Goal: Contribute content: Add original content to the website for others to see

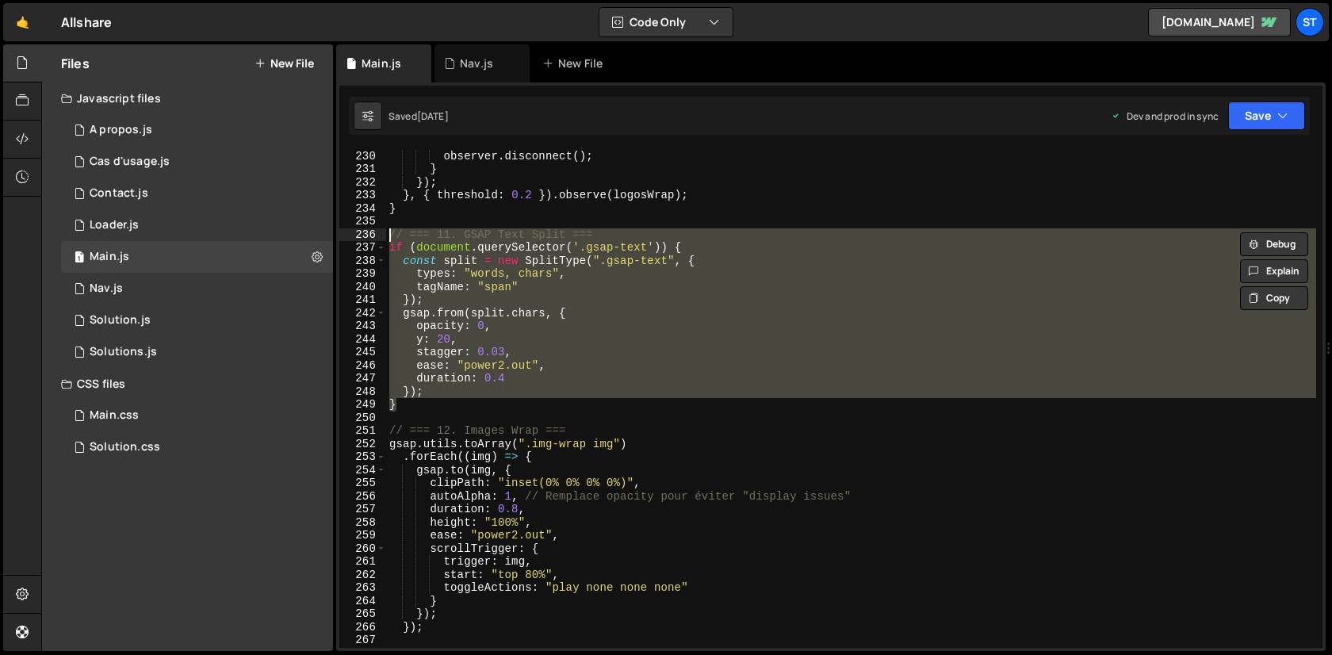
scroll to position [9834, 0]
click at [476, 61] on div "Nav.js" at bounding box center [476, 64] width 33 height 16
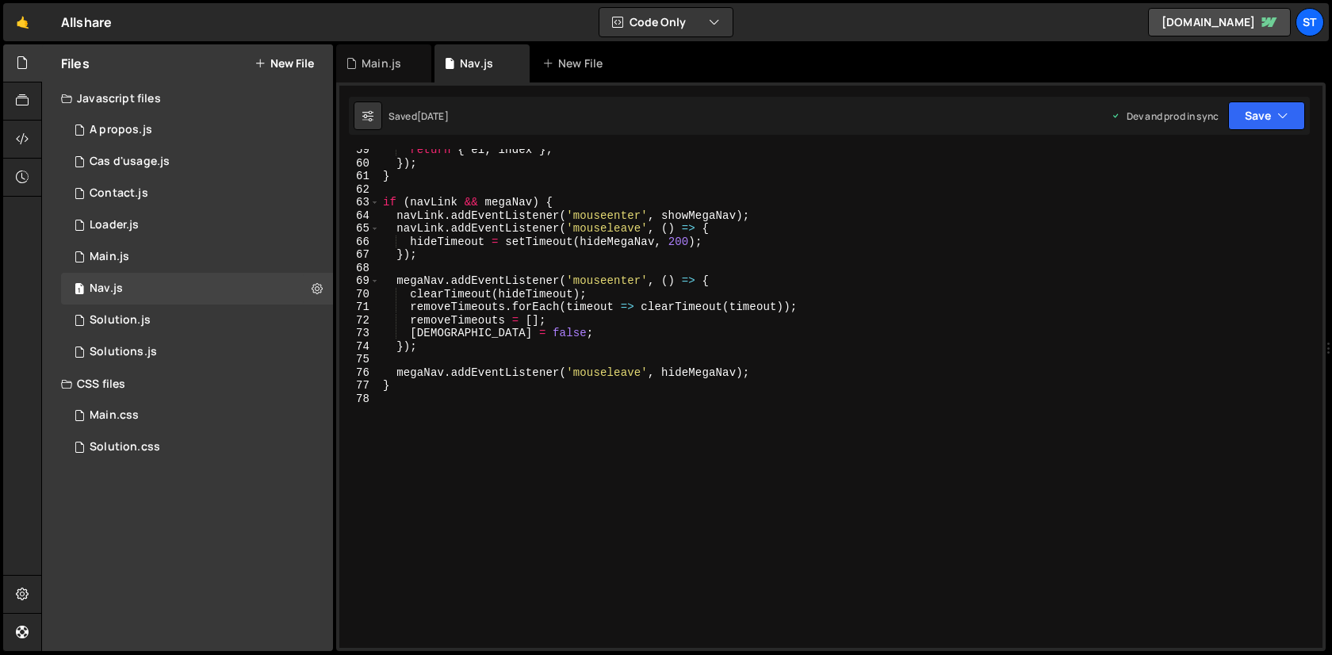
scroll to position [0, 0]
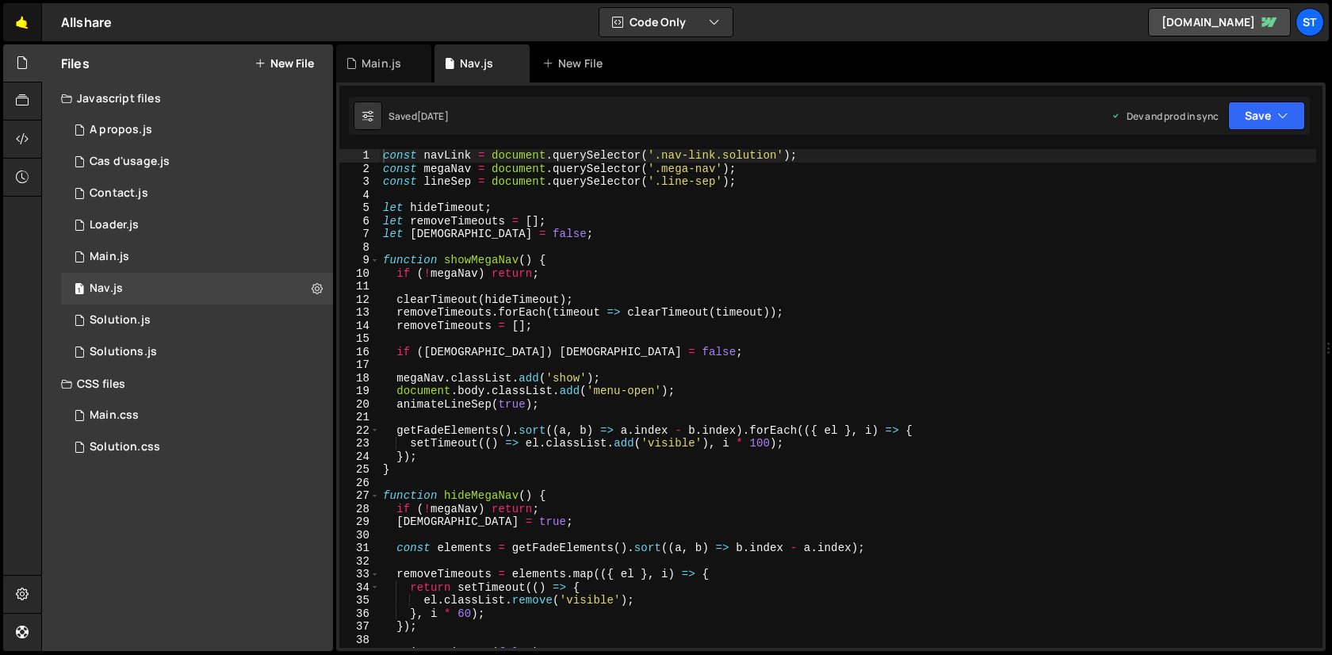
click at [24, 21] on link "🤙" at bounding box center [22, 22] width 39 height 38
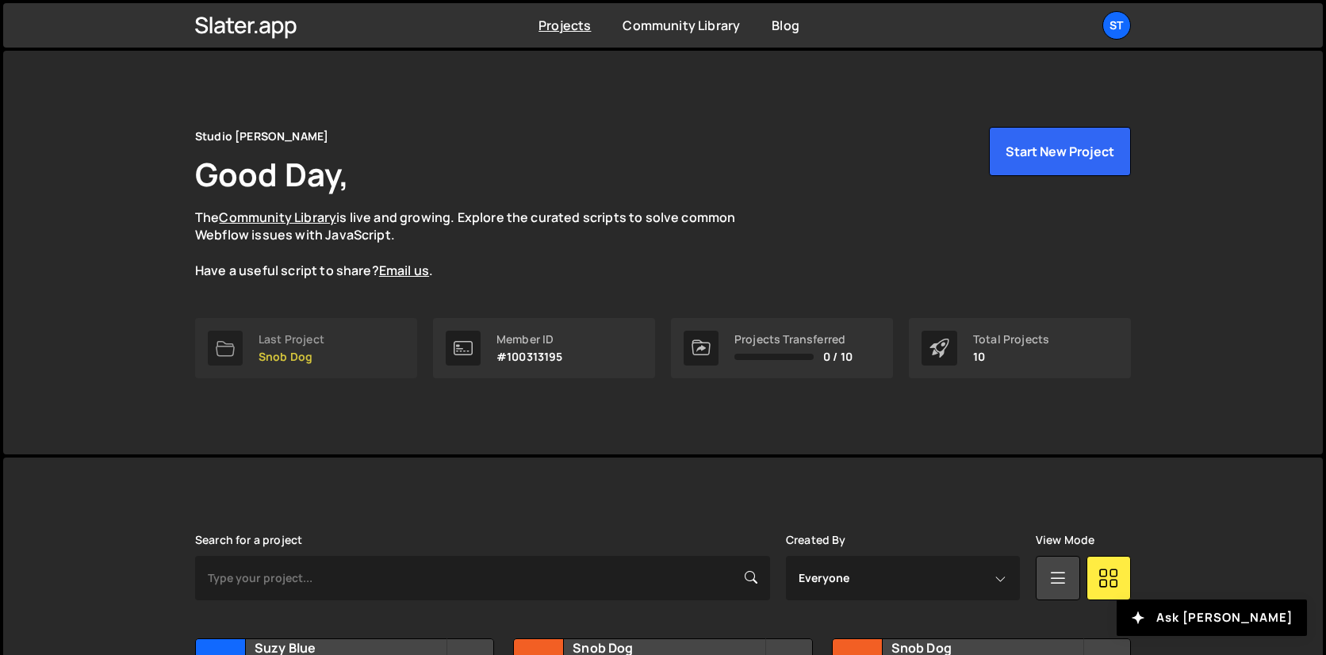
click at [268, 350] on p "Snob Dog" at bounding box center [292, 356] width 66 height 13
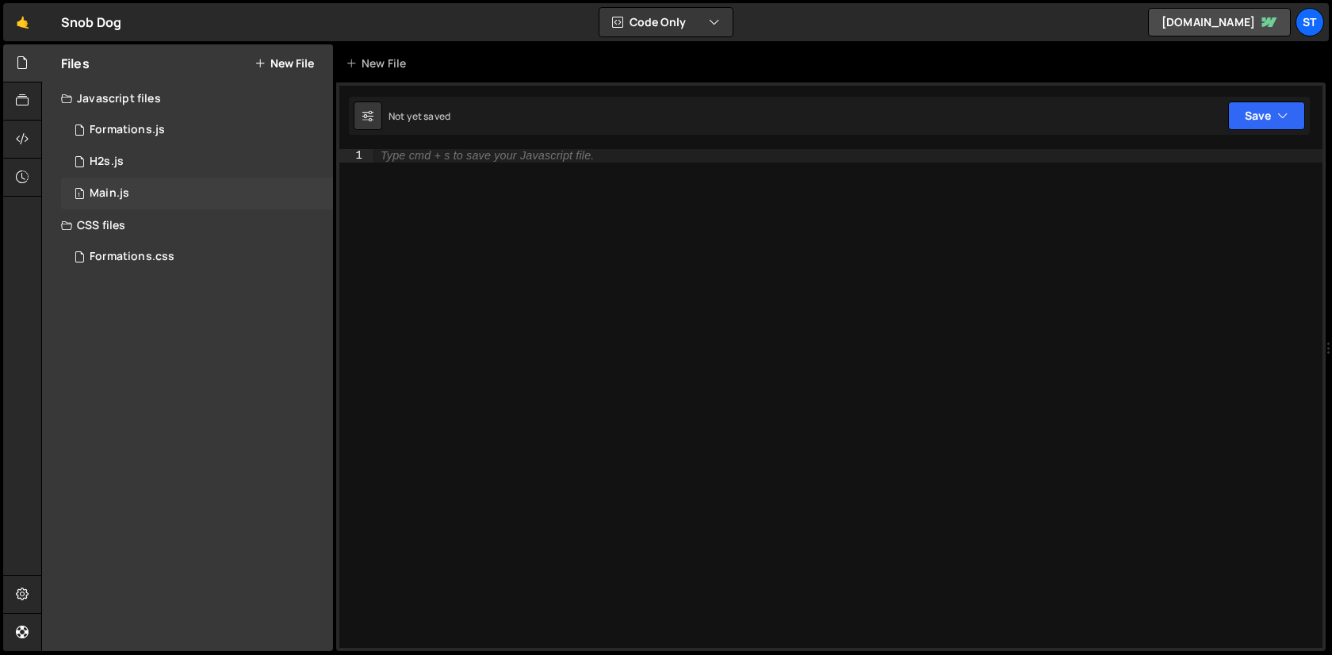
click at [112, 188] on div "Main.js" at bounding box center [110, 193] width 40 height 14
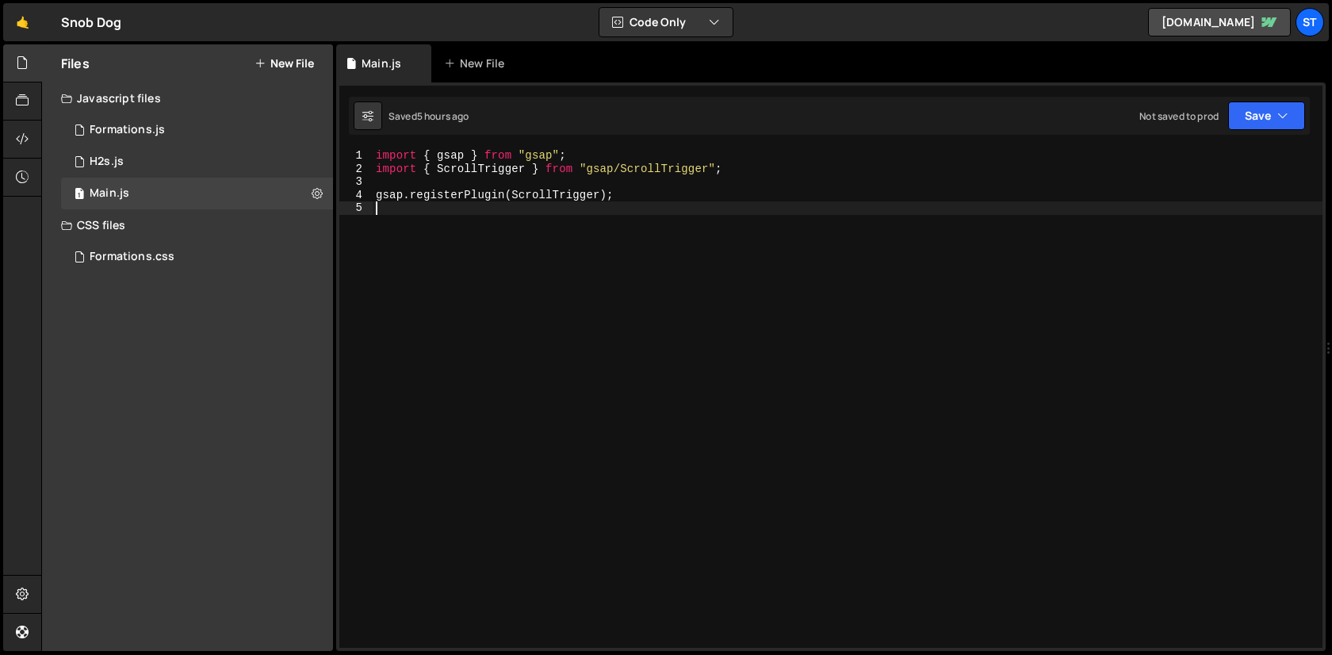
click at [521, 231] on div "import { gsap } from "gsap" ; import { ScrollTrigger } from "gsap/ScrollTrigger…" at bounding box center [848, 411] width 950 height 525
paste textarea "</script>"
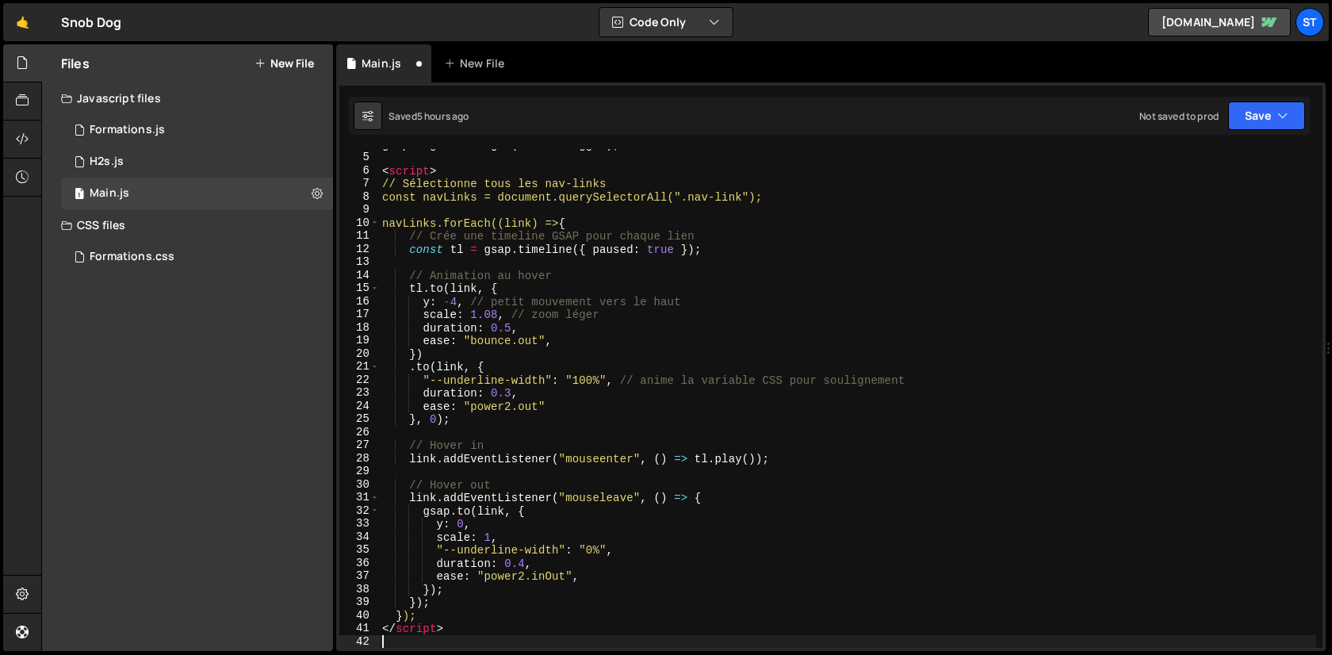
scroll to position [51, 0]
type textarea "<"
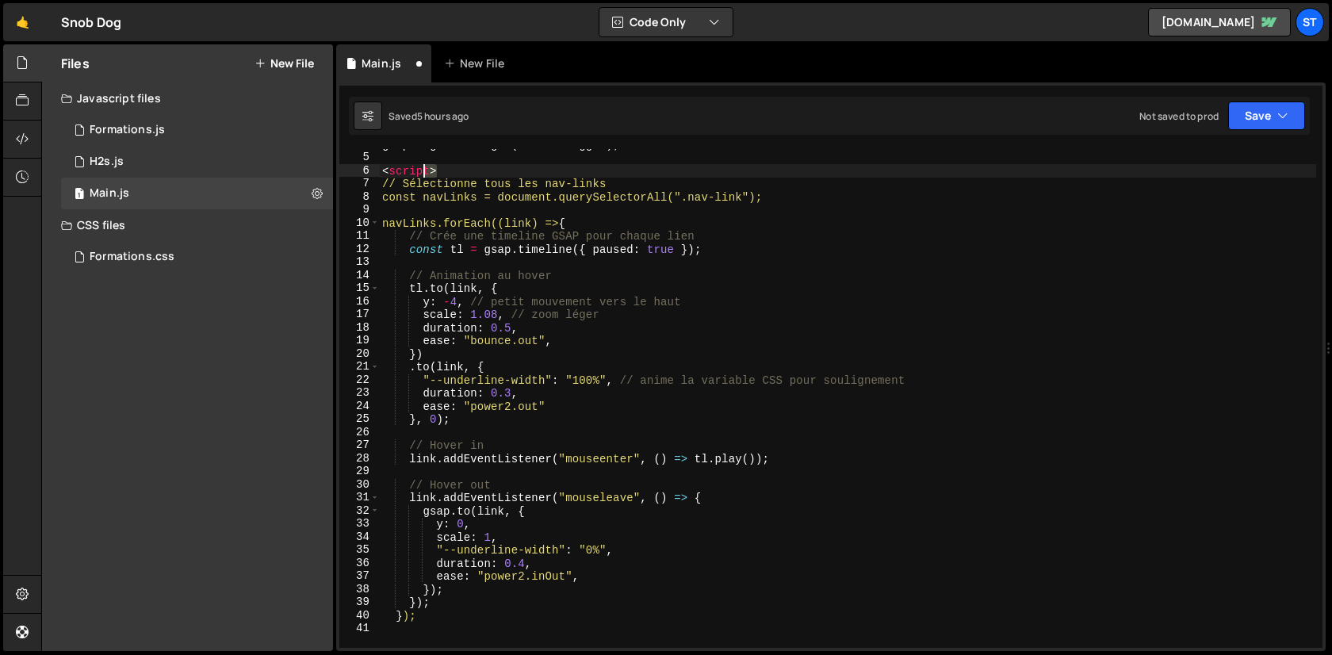
drag, startPoint x: 474, startPoint y: 168, endPoint x: 368, endPoint y: 164, distance: 106.3
click at [368, 164] on div "4 5 6 7 8 9 10 11 12 13 14 15 16 17 18 19 20 21 22 23 24 25 26 27 28 29 30 31 3…" at bounding box center [830, 398] width 983 height 499
type textarea "<script>"
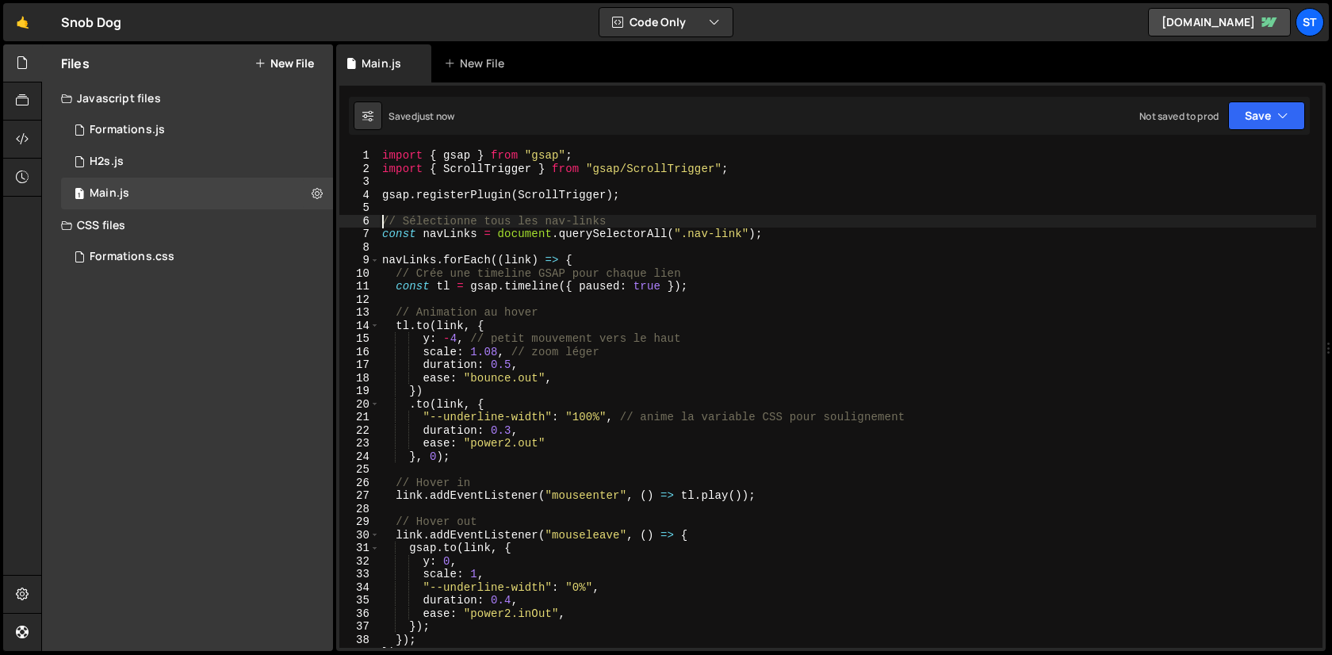
scroll to position [0, 0]
click at [891, 366] on div "import { gsap } from "gsap" ; import { ScrollTrigger } from "gsap/ScrollTrigger…" at bounding box center [847, 411] width 937 height 525
type textarea "duration: 0.5,"
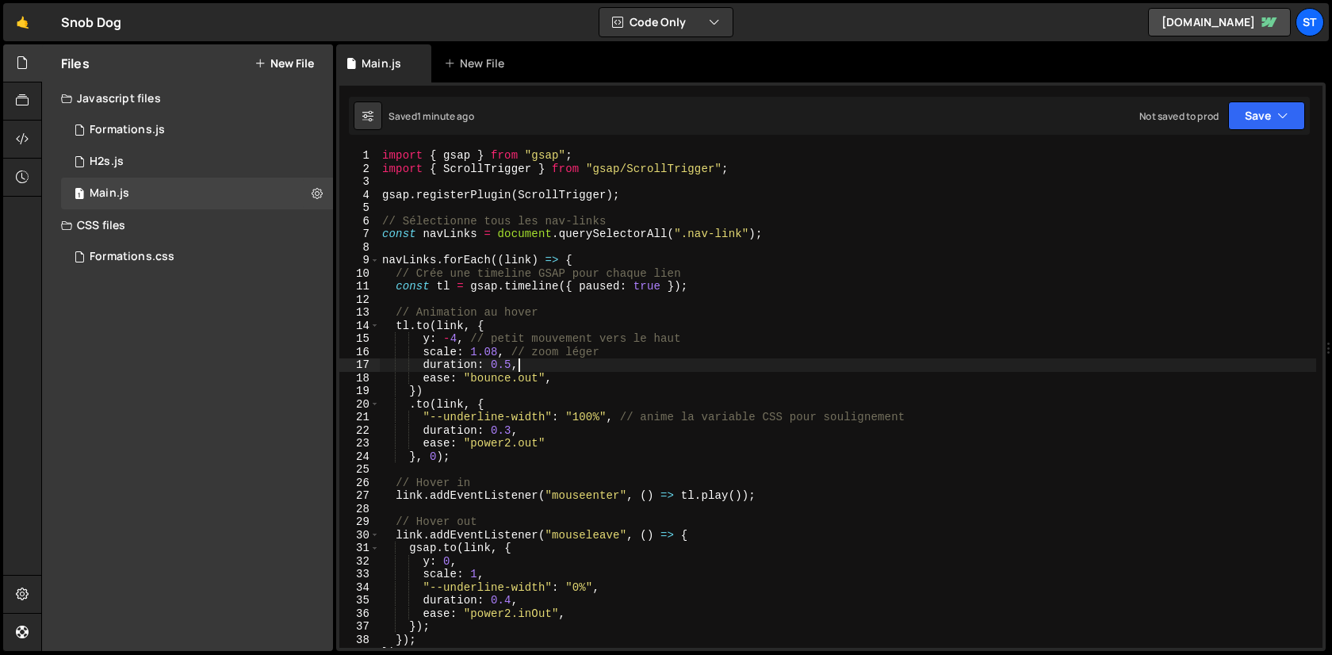
click at [307, 61] on button "New File" at bounding box center [284, 63] width 59 height 13
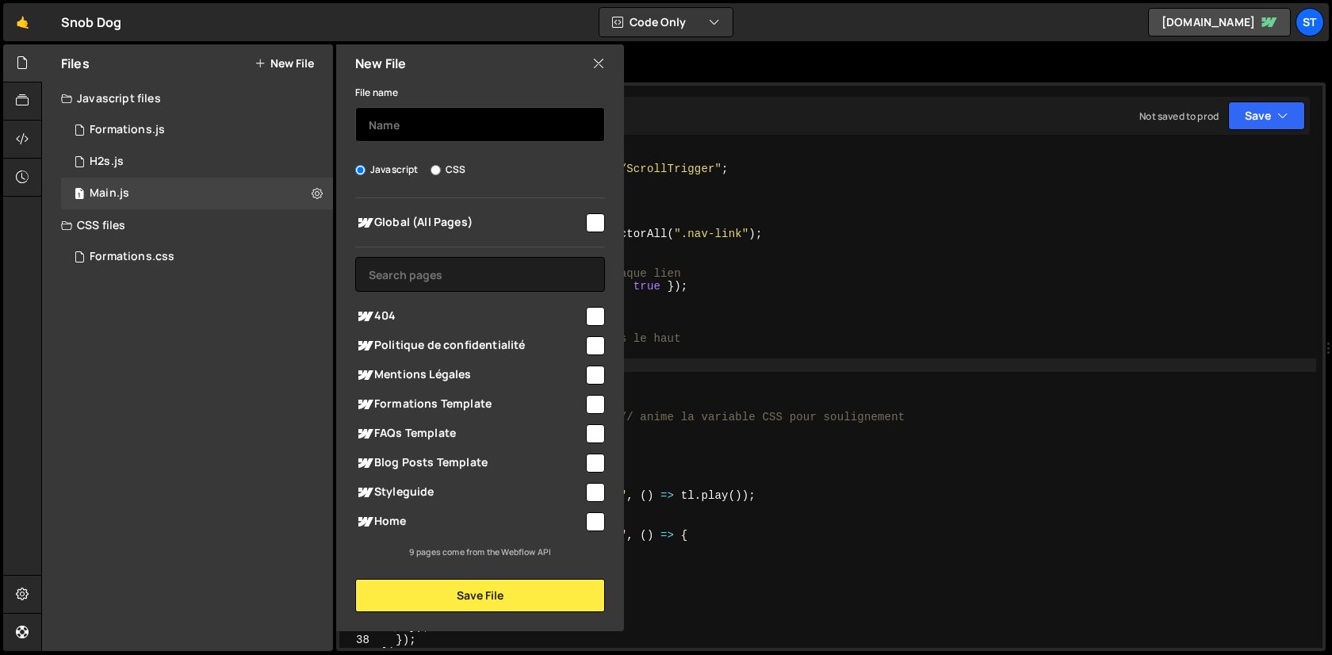
click at [385, 119] on input "text" at bounding box center [480, 124] width 250 height 35
type input "Main"
click at [439, 167] on input "CSS" at bounding box center [436, 170] width 10 height 10
radio input "true"
click at [599, 224] on input "checkbox" at bounding box center [595, 222] width 19 height 19
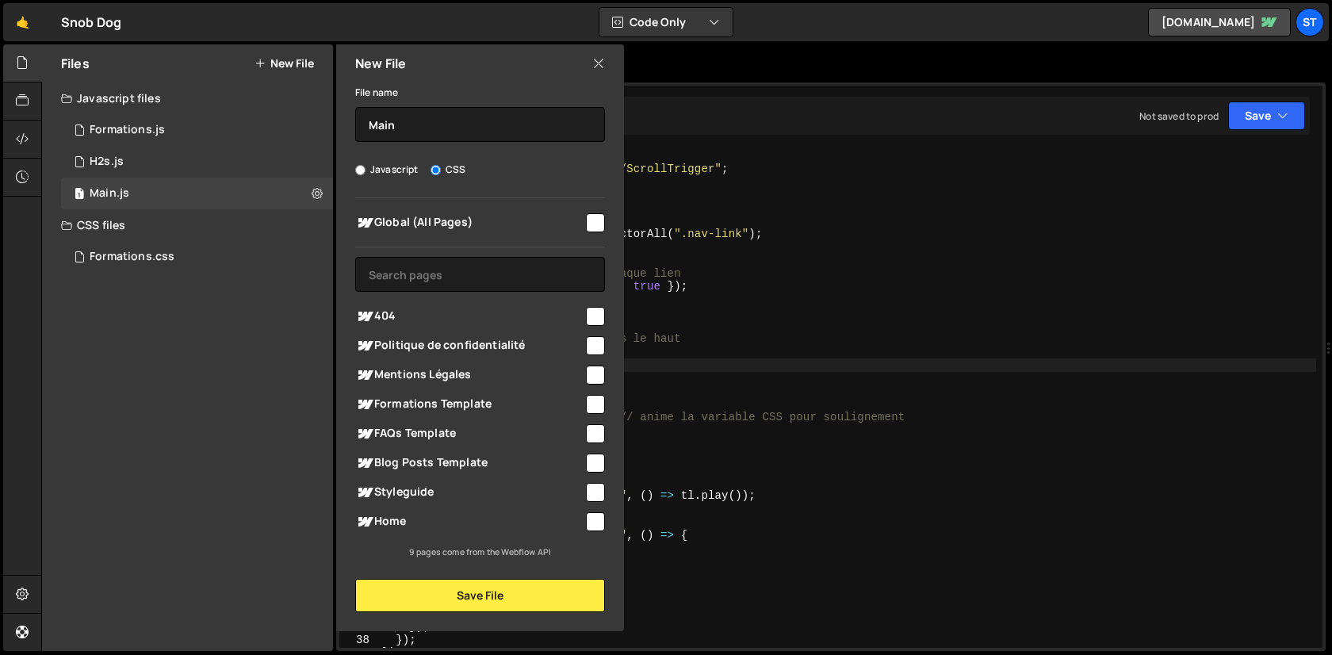
checkbox input "true"
click at [527, 591] on button "Save File" at bounding box center [480, 595] width 250 height 33
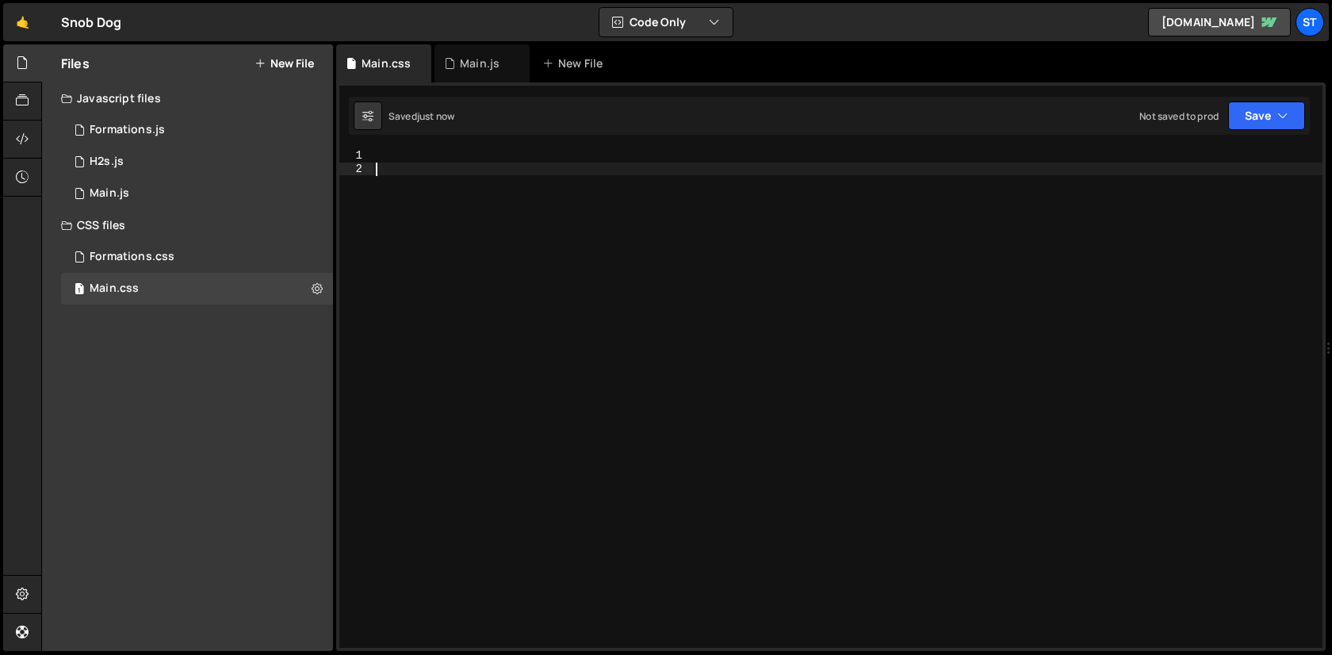
click at [799, 382] on div at bounding box center [848, 411] width 950 height 525
paste textarea "}"
type textarea "}"
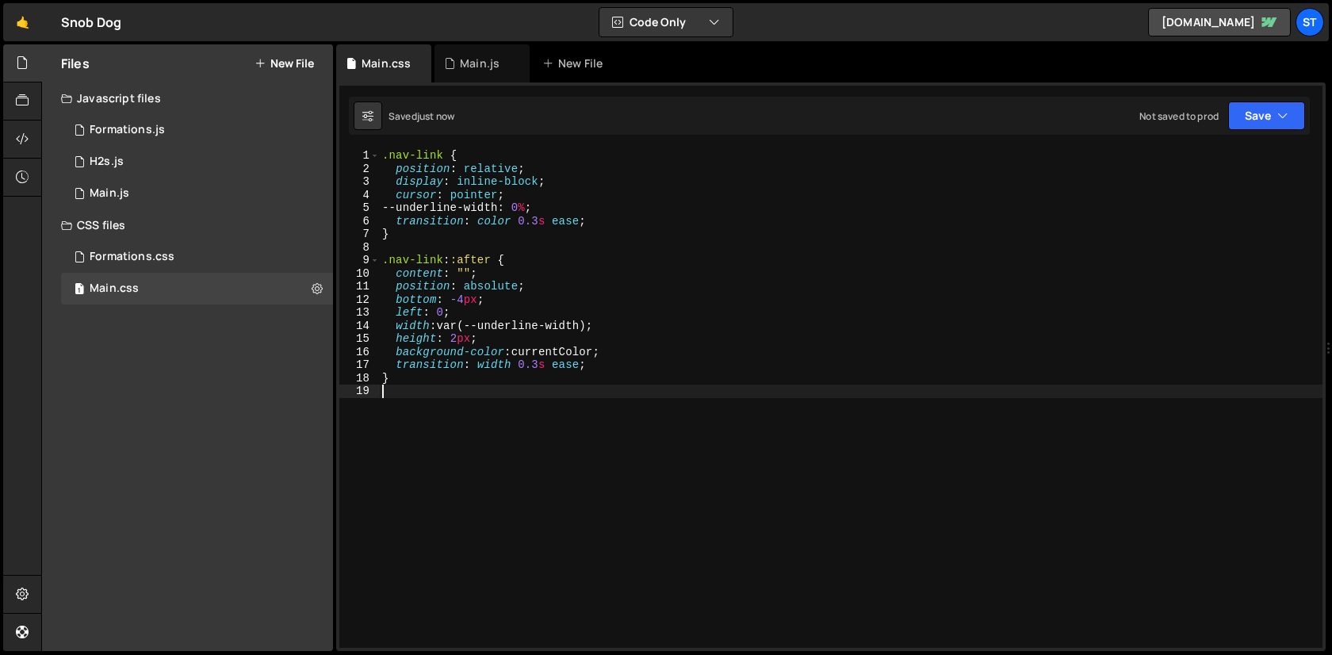
click at [488, 44] on div "Hold on a sec... Are you certain you wish to leave this page? Any changes you'v…" at bounding box center [666, 327] width 1332 height 655
click at [484, 52] on div "Main.js" at bounding box center [482, 63] width 95 height 38
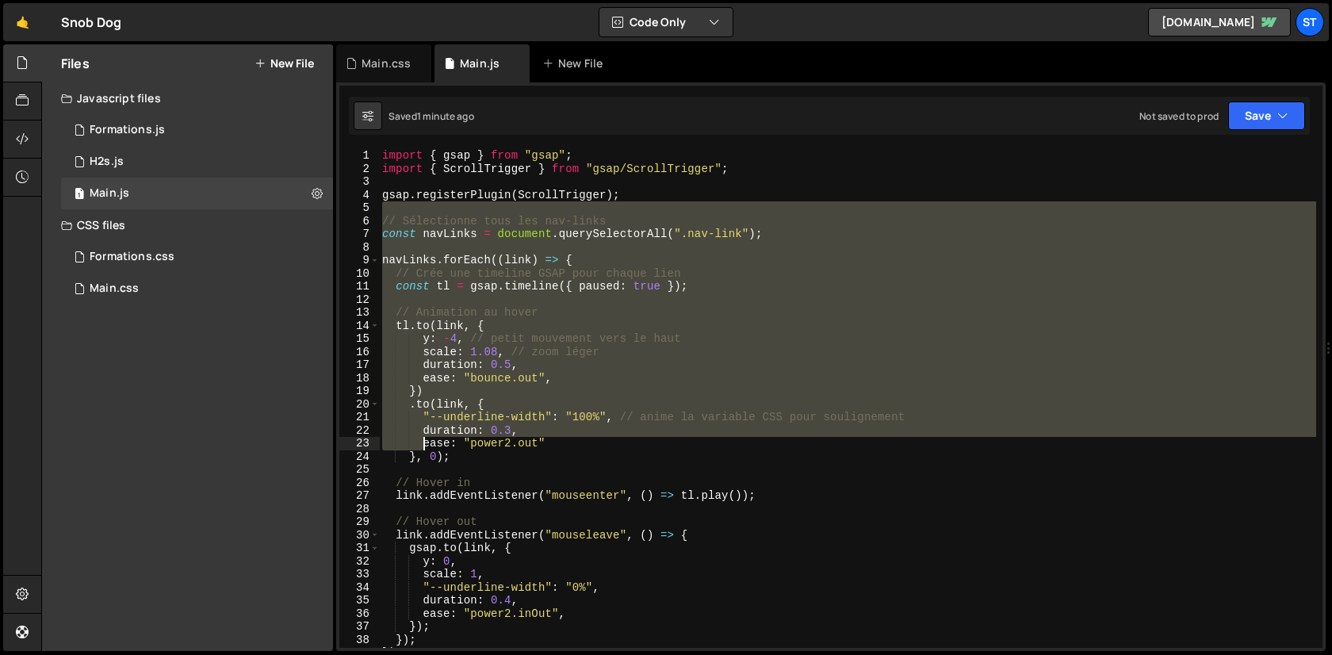
scroll to position [25, 0]
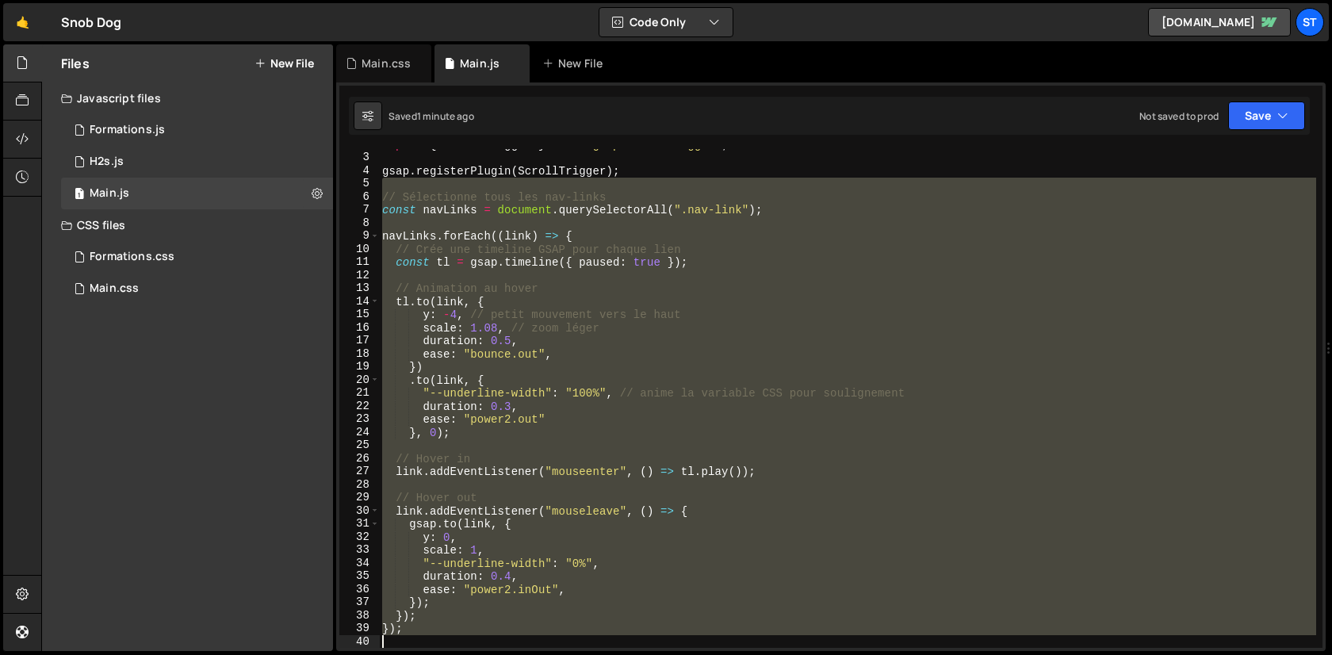
drag, startPoint x: 437, startPoint y: 211, endPoint x: 446, endPoint y: 716, distance: 505.2
click at [446, 654] on html "Projects Community Library Blog St Projects Your Teams Invite team member Accou…" at bounding box center [666, 327] width 1332 height 655
type textarea "});"
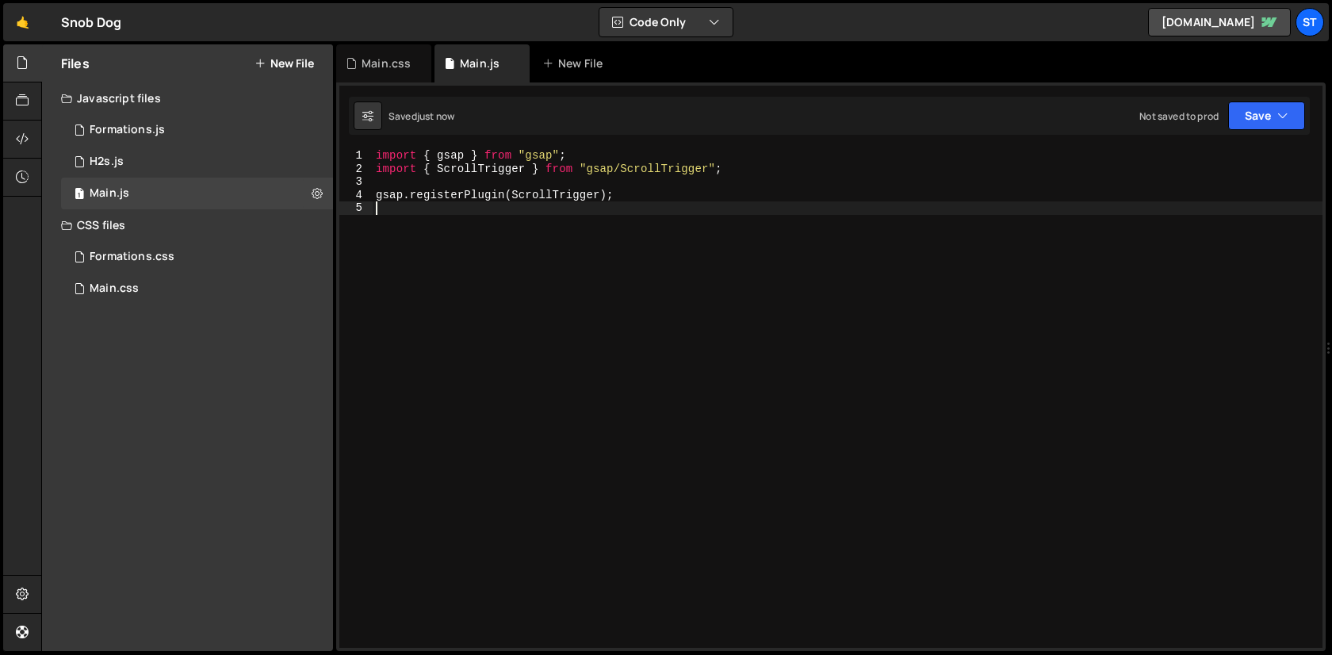
click at [290, 71] on div "Files New File" at bounding box center [187, 63] width 291 height 38
click at [290, 66] on button "New File" at bounding box center [284, 63] width 59 height 13
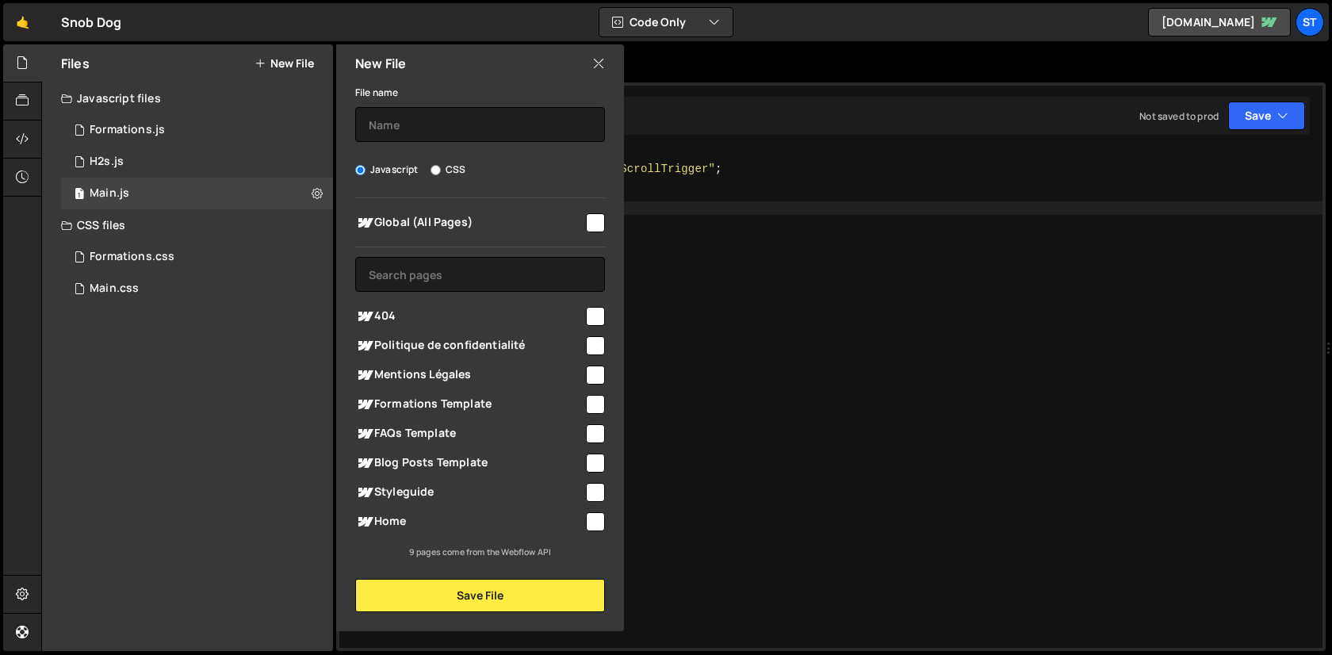
click at [450, 144] on div "File name Javascript CSS Global (All Pages) Save File" at bounding box center [480, 347] width 288 height 530
click at [427, 138] on input "text" at bounding box center [480, 124] width 250 height 35
type input "NavLinks"
click at [595, 216] on input "checkbox" at bounding box center [595, 222] width 19 height 19
checkbox input "true"
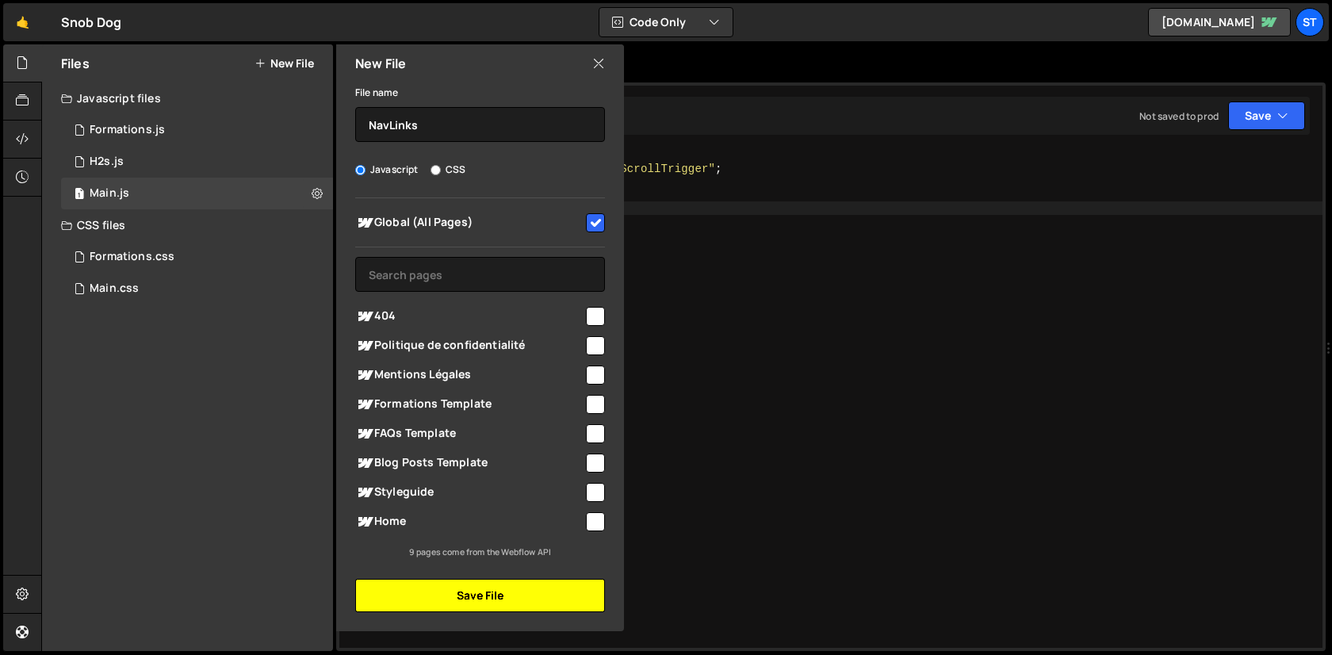
click at [443, 590] on button "Save File" at bounding box center [480, 595] width 250 height 33
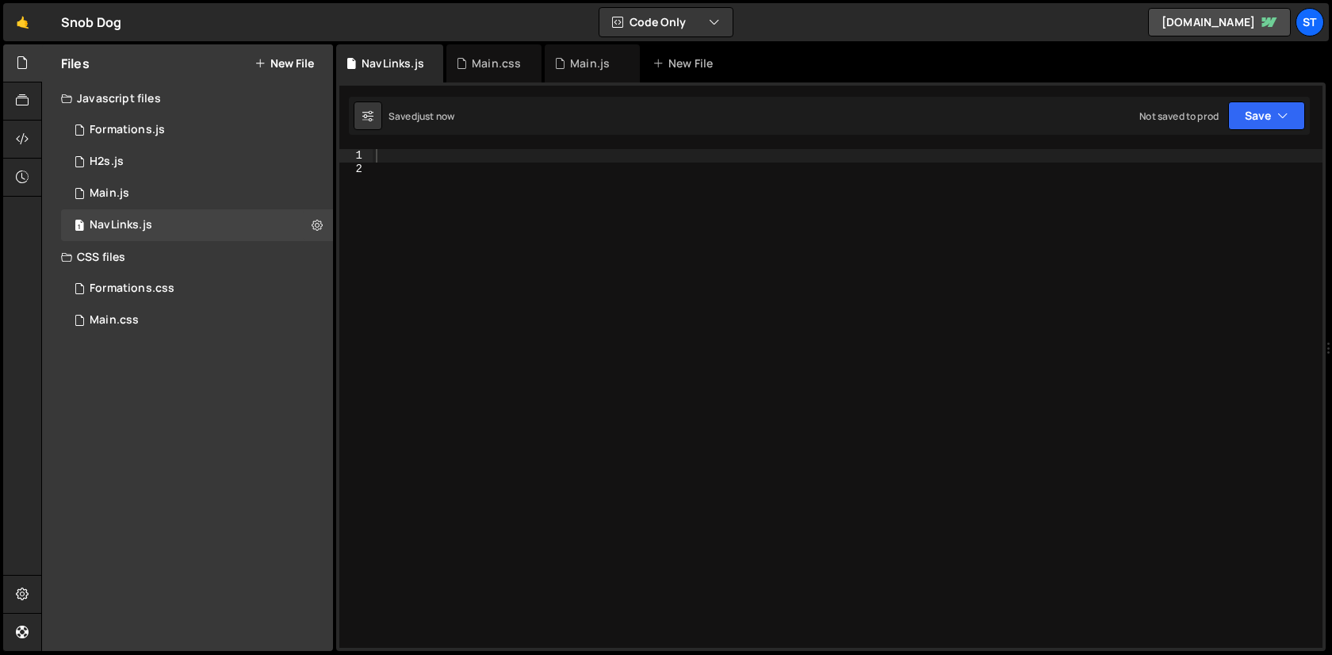
click at [687, 369] on div at bounding box center [848, 411] width 950 height 525
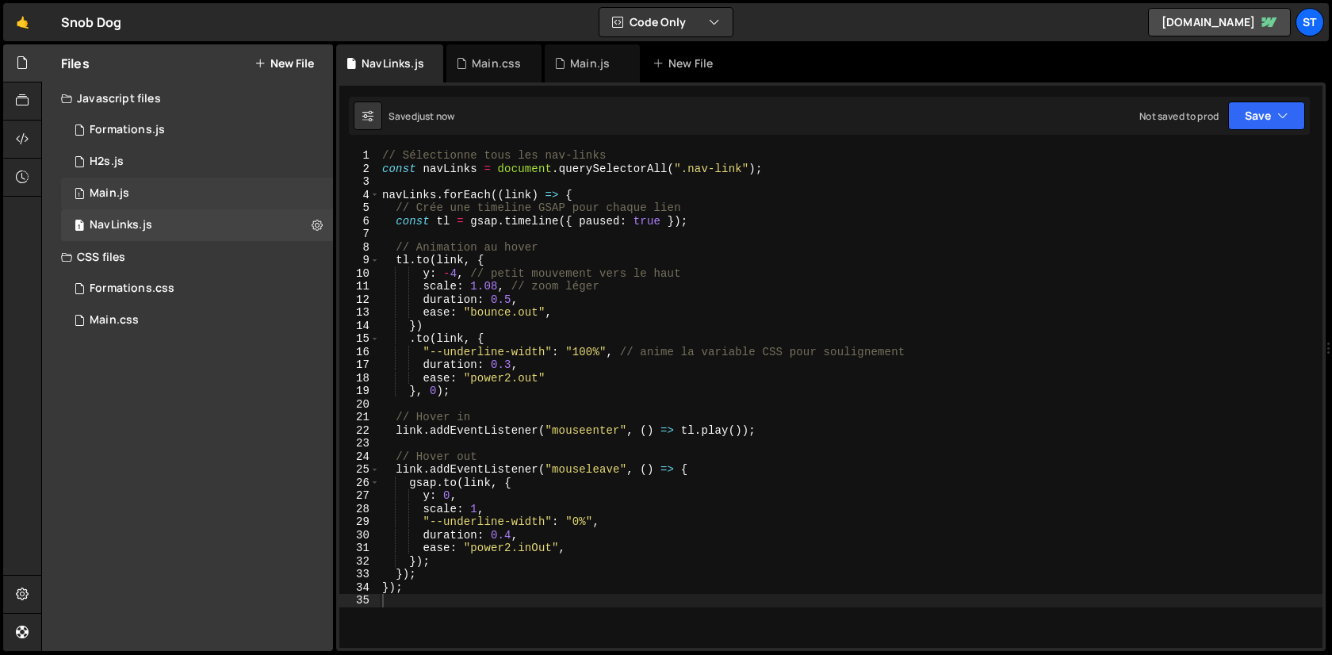
click at [315, 201] on div "1 Main.js 0" at bounding box center [197, 194] width 272 height 32
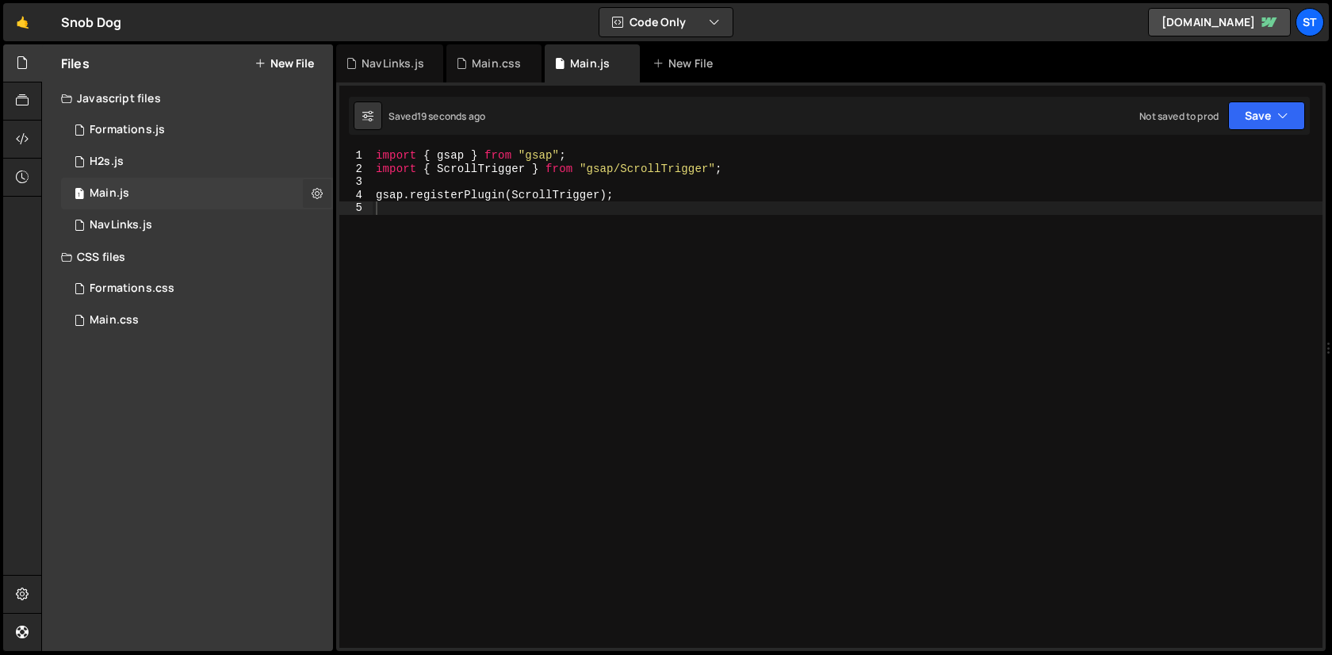
click at [316, 192] on icon at bounding box center [317, 193] width 11 height 15
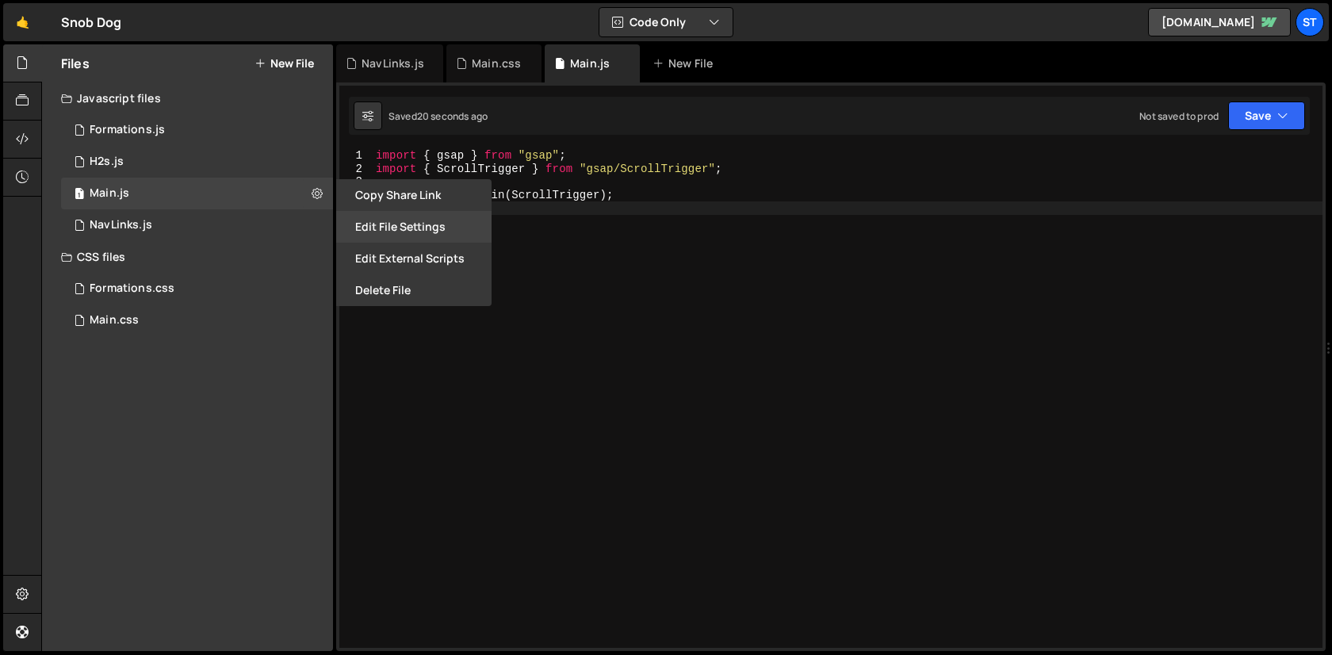
click at [405, 228] on button "Edit File Settings" at bounding box center [413, 227] width 155 height 32
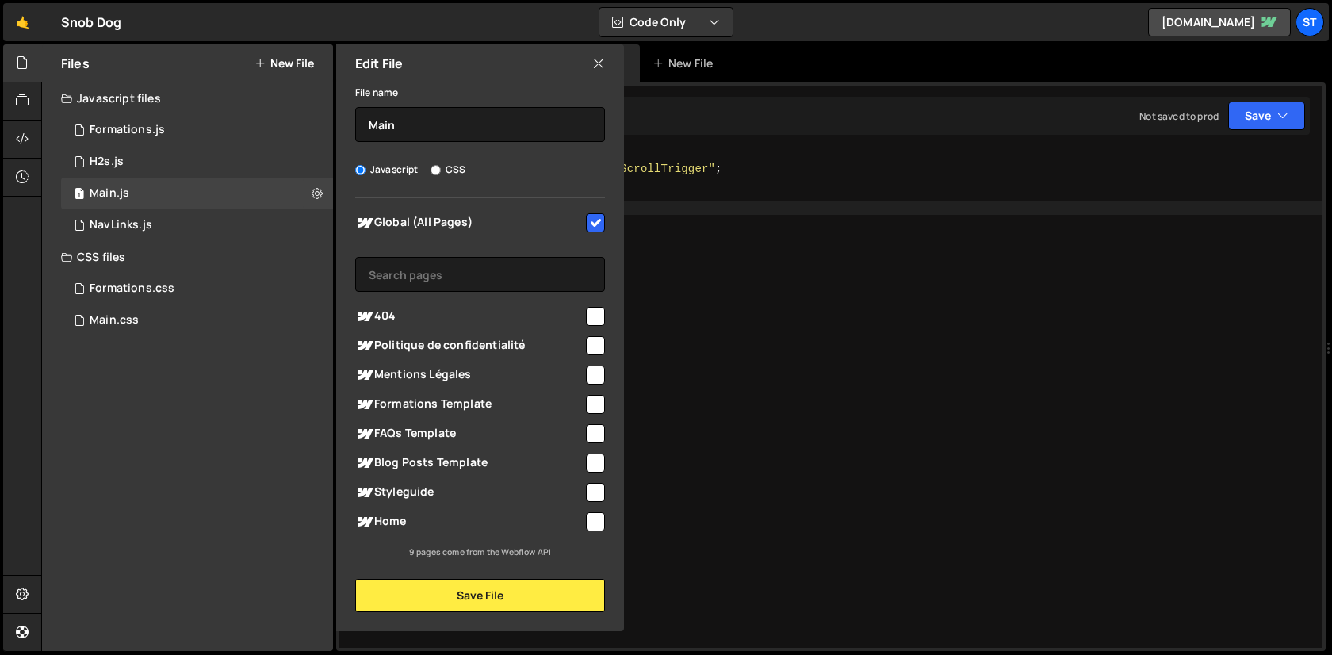
click at [602, 65] on icon at bounding box center [598, 63] width 13 height 17
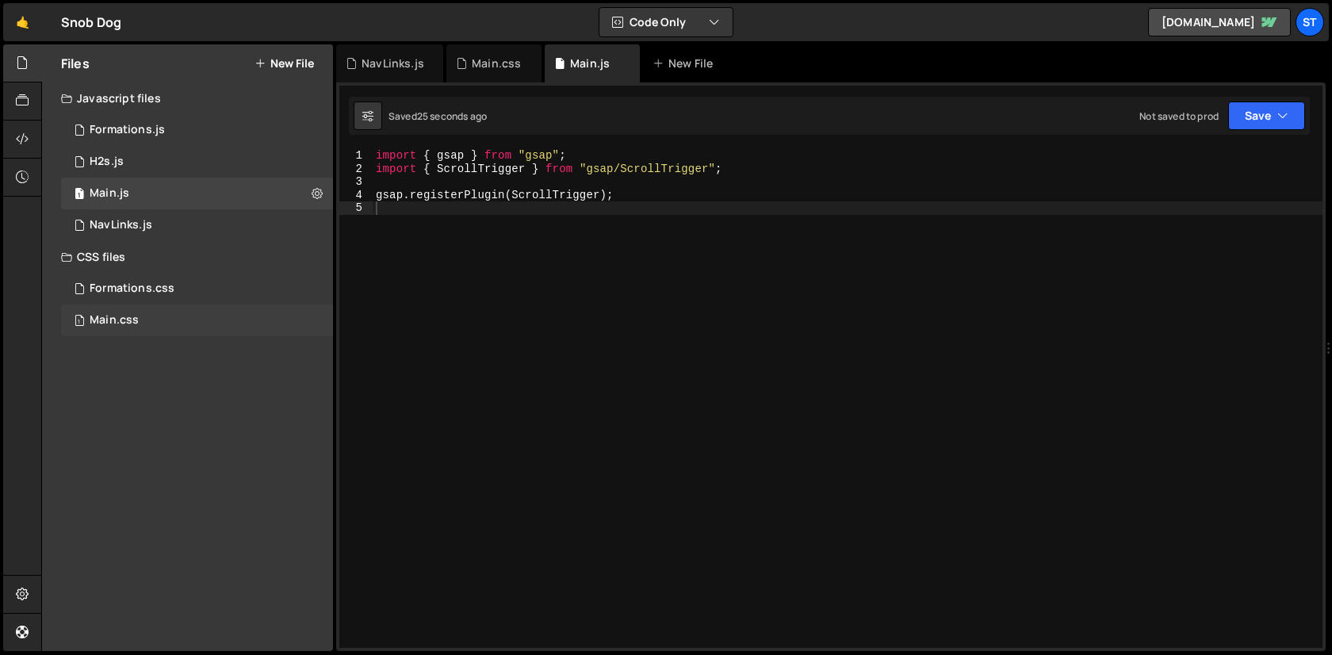
click at [287, 320] on div "1 Main.css 0" at bounding box center [197, 321] width 272 height 32
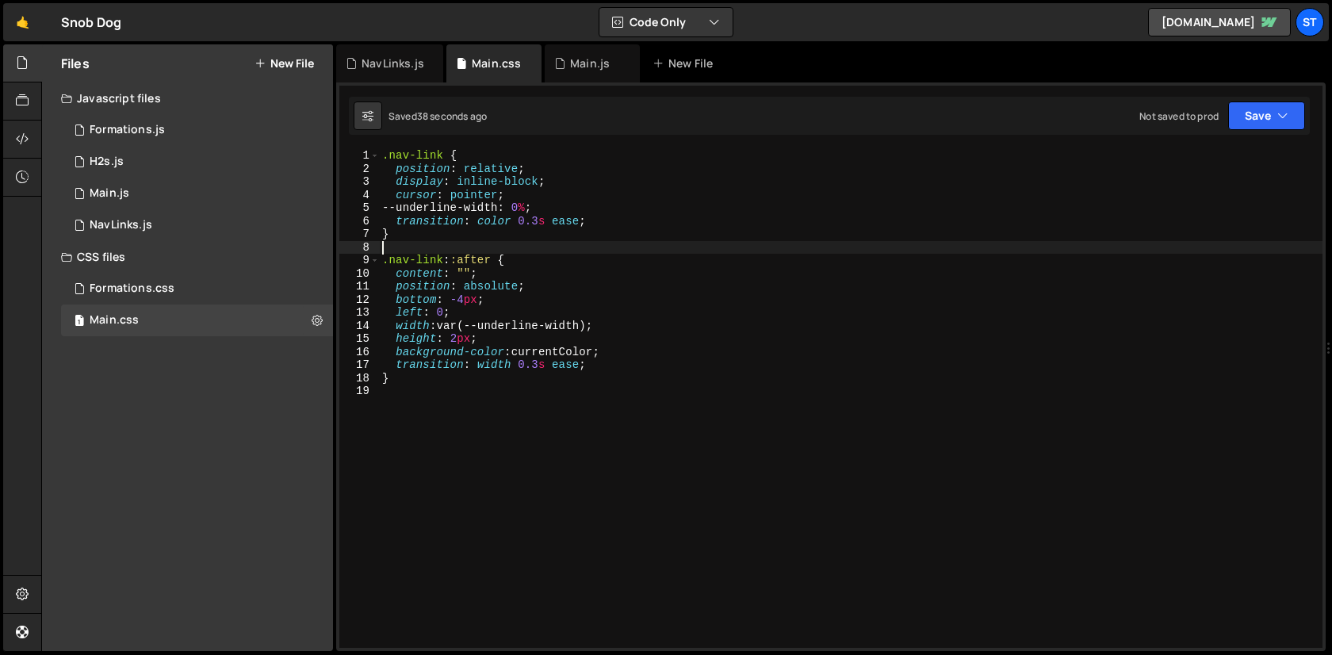
click at [550, 252] on div ".nav-link { position : relative ; display : inline-block ; cursor : pointer ; -…" at bounding box center [851, 411] width 944 height 525
type textarea "}"
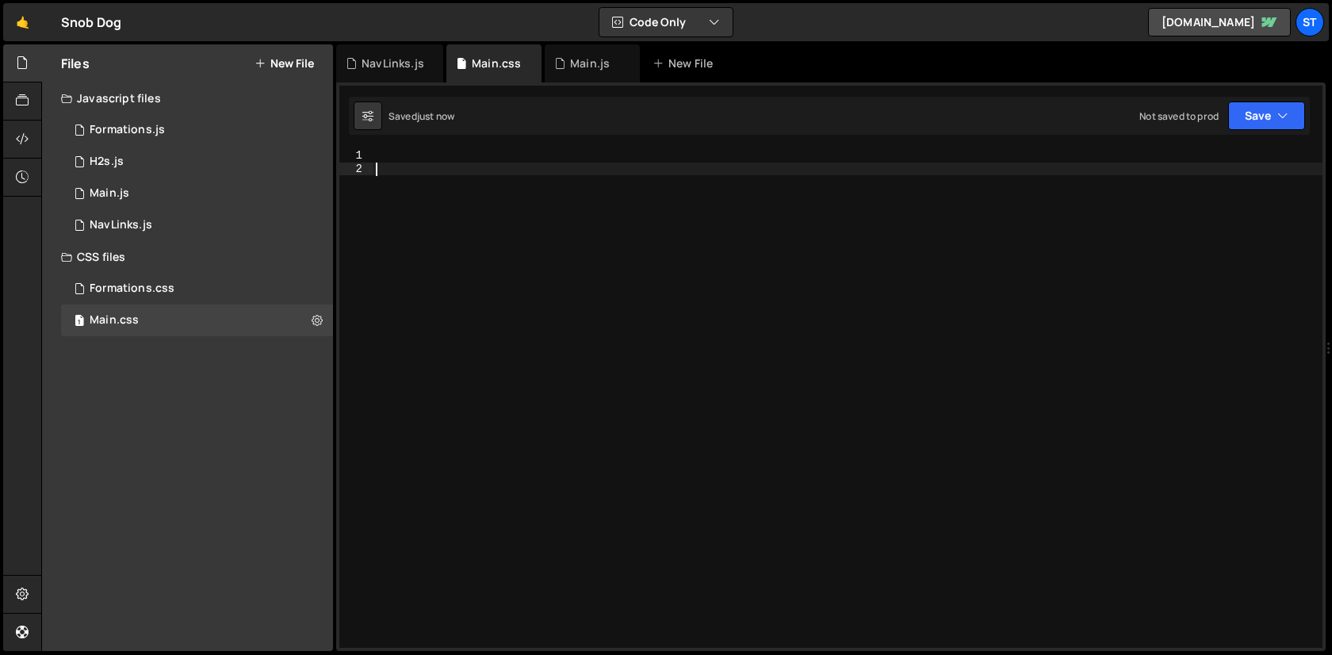
click at [480, 244] on div at bounding box center [848, 411] width 950 height 525
click at [161, 188] on div "1 Main.js 0" at bounding box center [197, 194] width 272 height 32
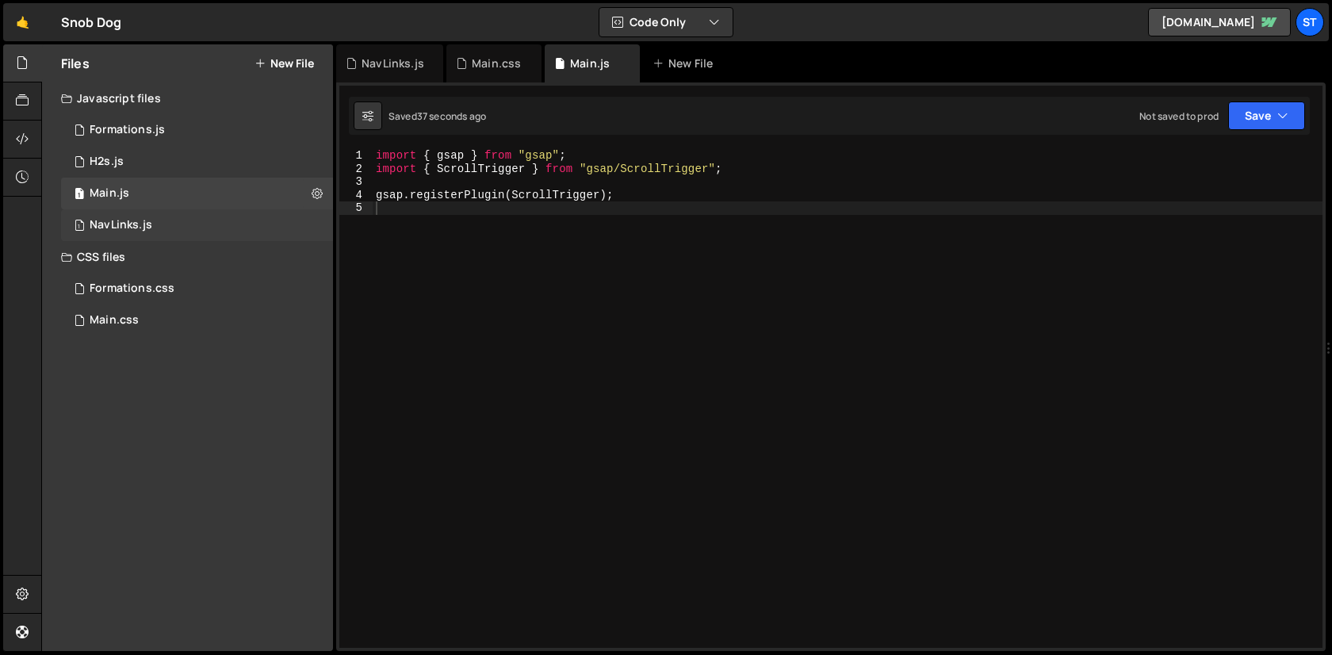
click at [160, 220] on div "1 NavLinks.js 0" at bounding box center [197, 225] width 272 height 32
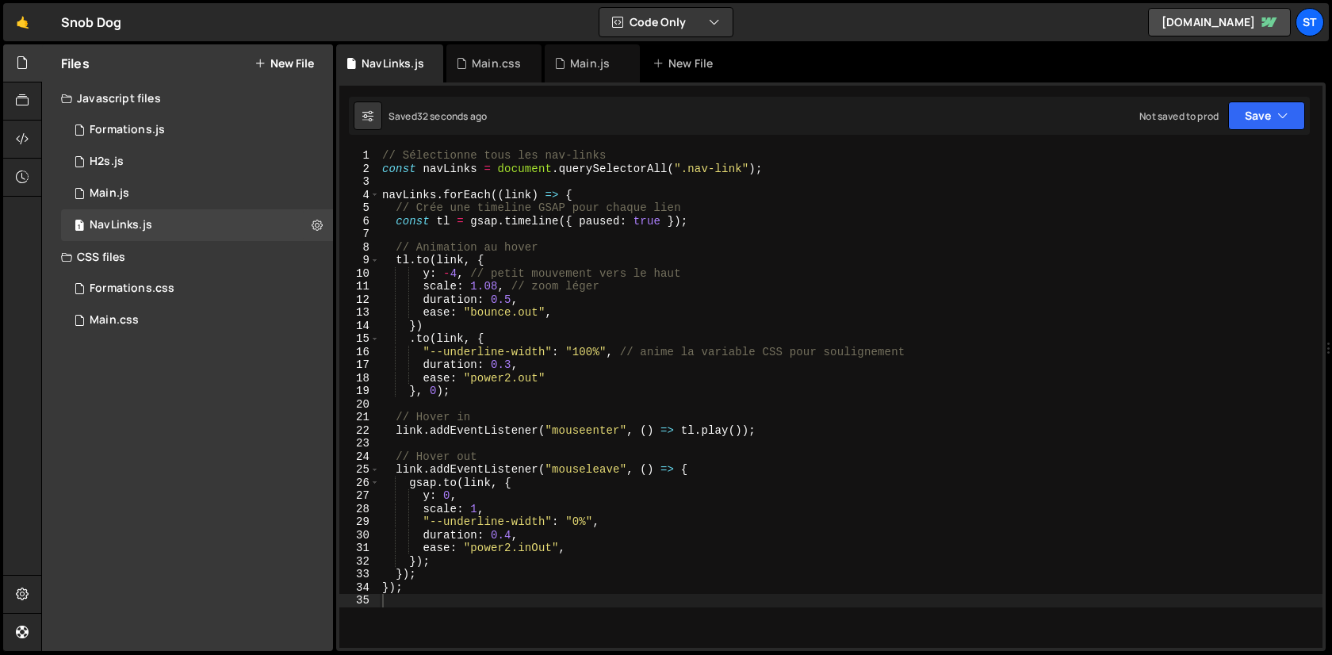
click at [513, 302] on div "// Sélectionne tous les nav-links const navLinks = document . querySelectorAll …" at bounding box center [851, 411] width 944 height 525
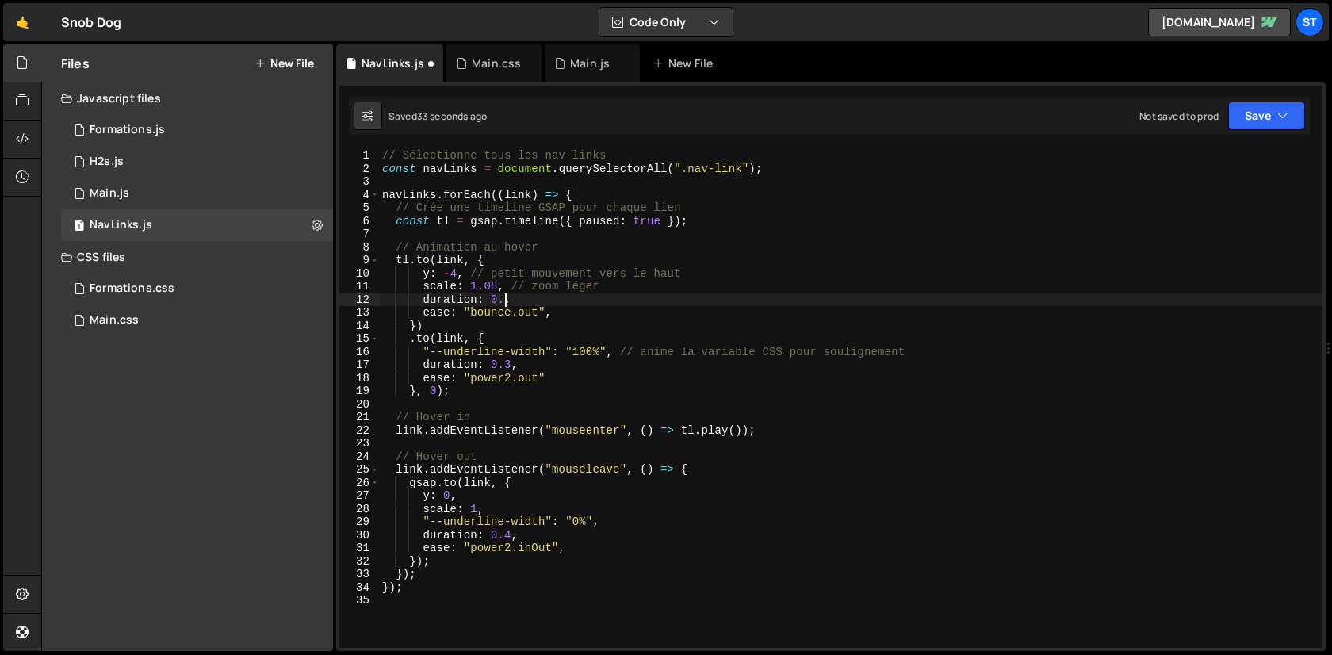
scroll to position [0, 9]
click at [508, 532] on div "// Sélectionne tous les nav-links const navLinks = document . querySelectorAll …" at bounding box center [851, 411] width 944 height 525
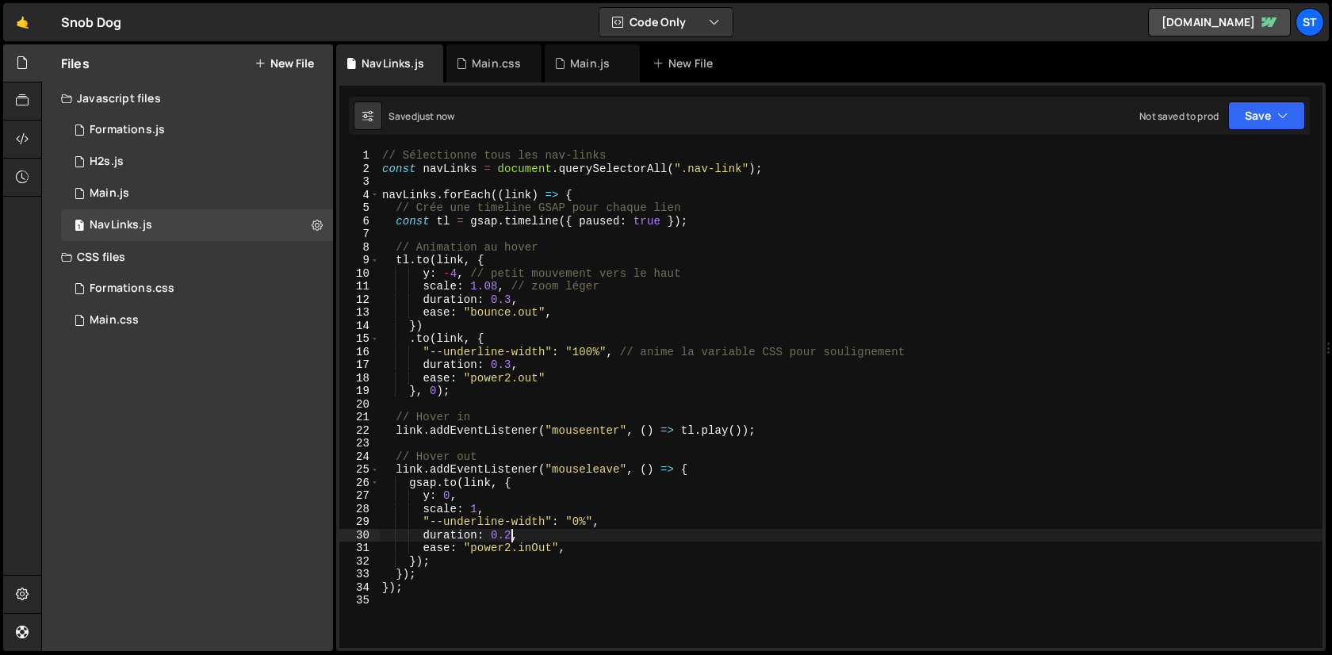
type textarea "duration: 0.2,"
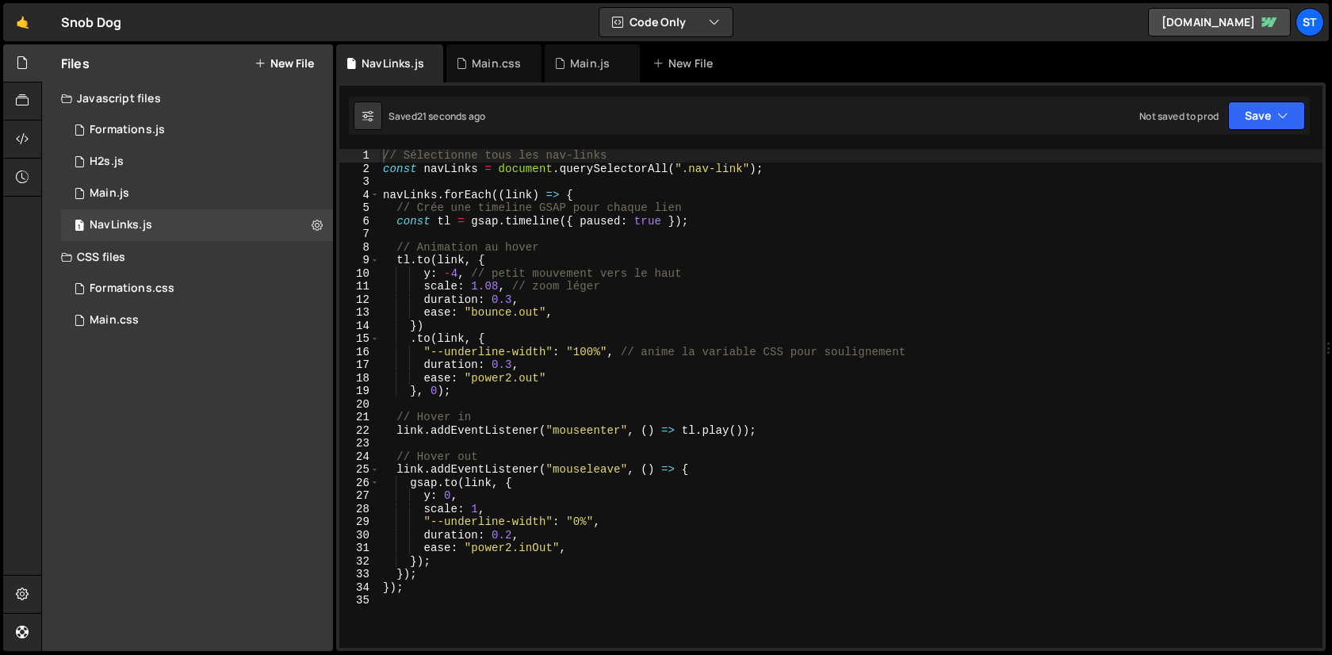
type textarea "y: -4, // petit mouvement vers le haut"
click at [587, 275] on div "// Sélectionne tous les nav-links const navLinks = document . querySelectorAll …" at bounding box center [851, 411] width 943 height 525
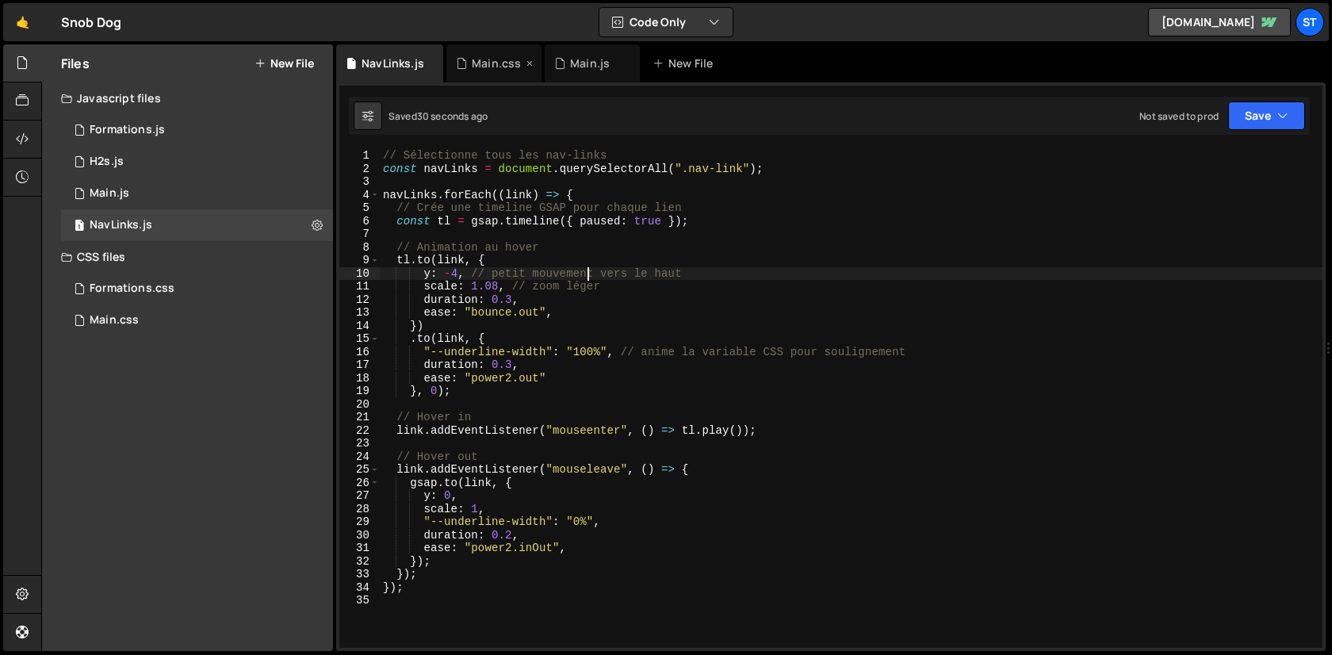
click at [488, 66] on div "Main.css" at bounding box center [496, 64] width 49 height 16
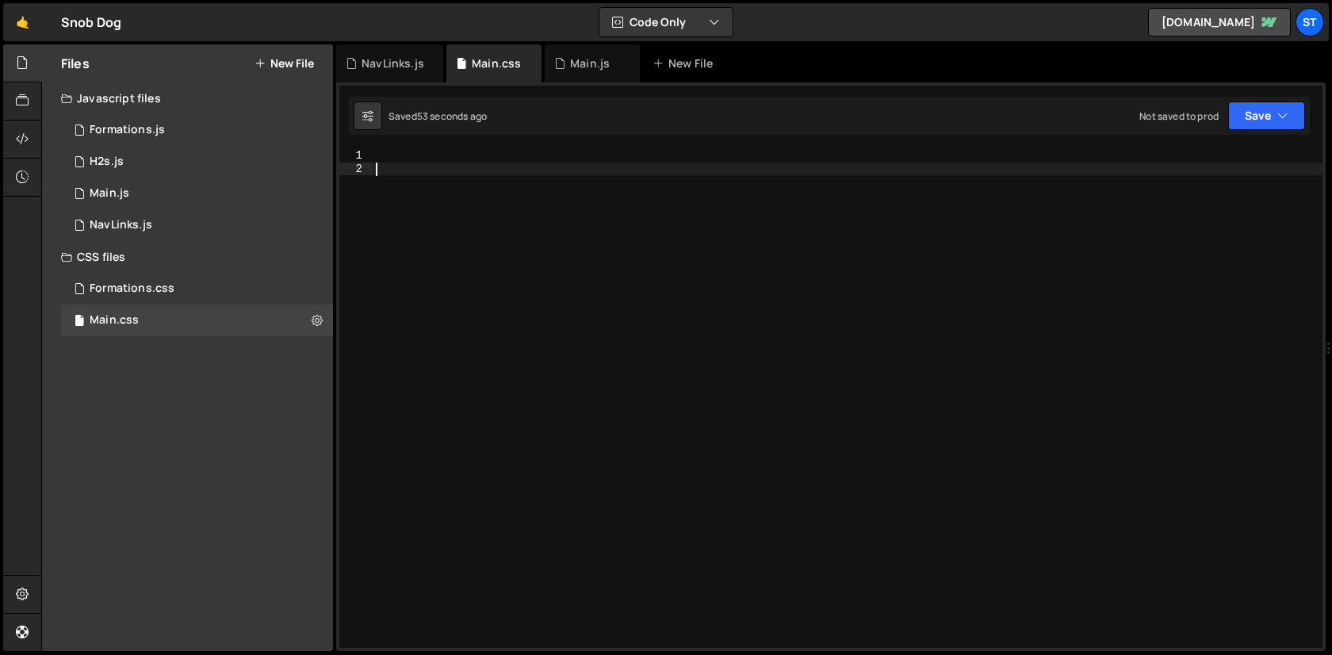
click at [542, 255] on div at bounding box center [848, 411] width 950 height 525
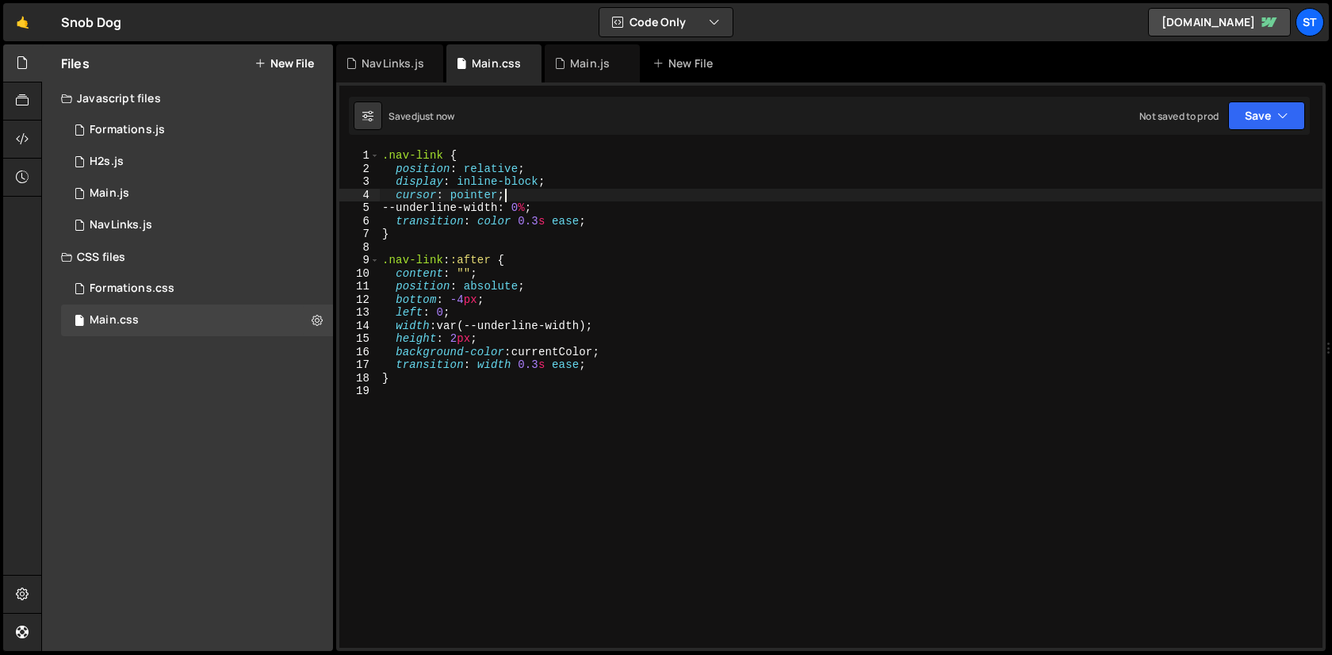
click at [568, 199] on div ".nav-link { position : relative ; display : inline-block ; cursor : pointer ; -…" at bounding box center [851, 411] width 944 height 525
type textarea "}"
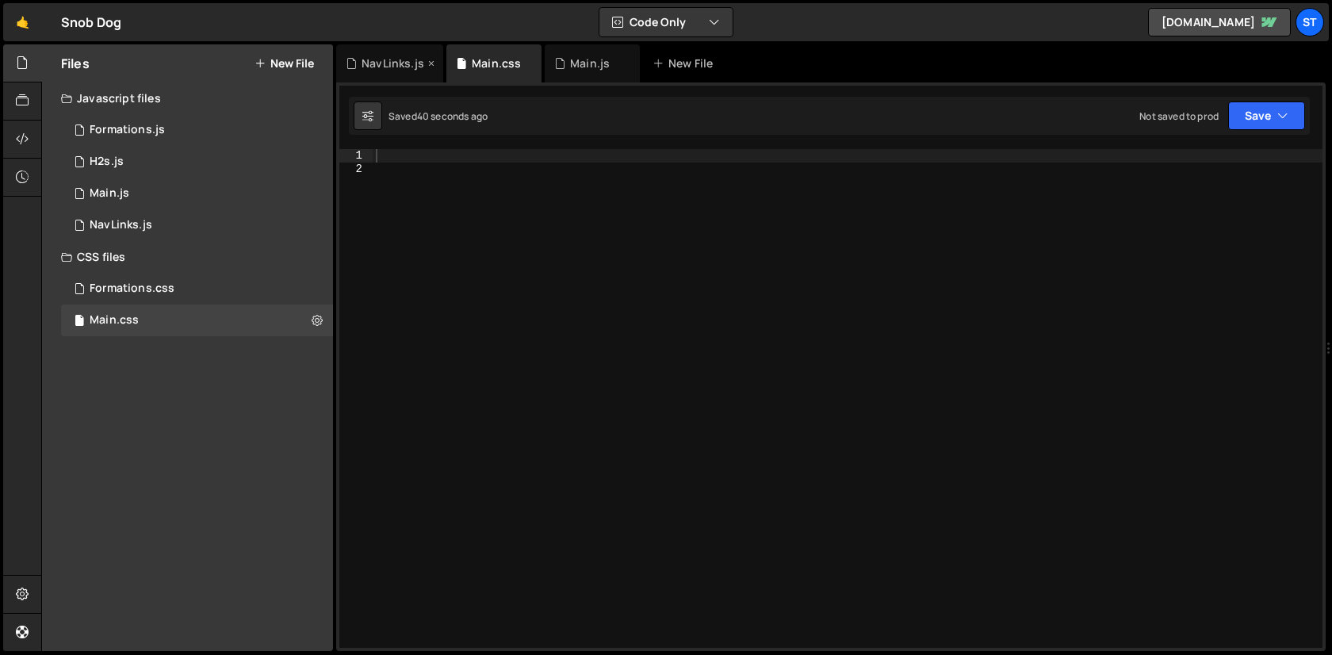
click at [407, 70] on div "NavLinks.js" at bounding box center [393, 64] width 63 height 16
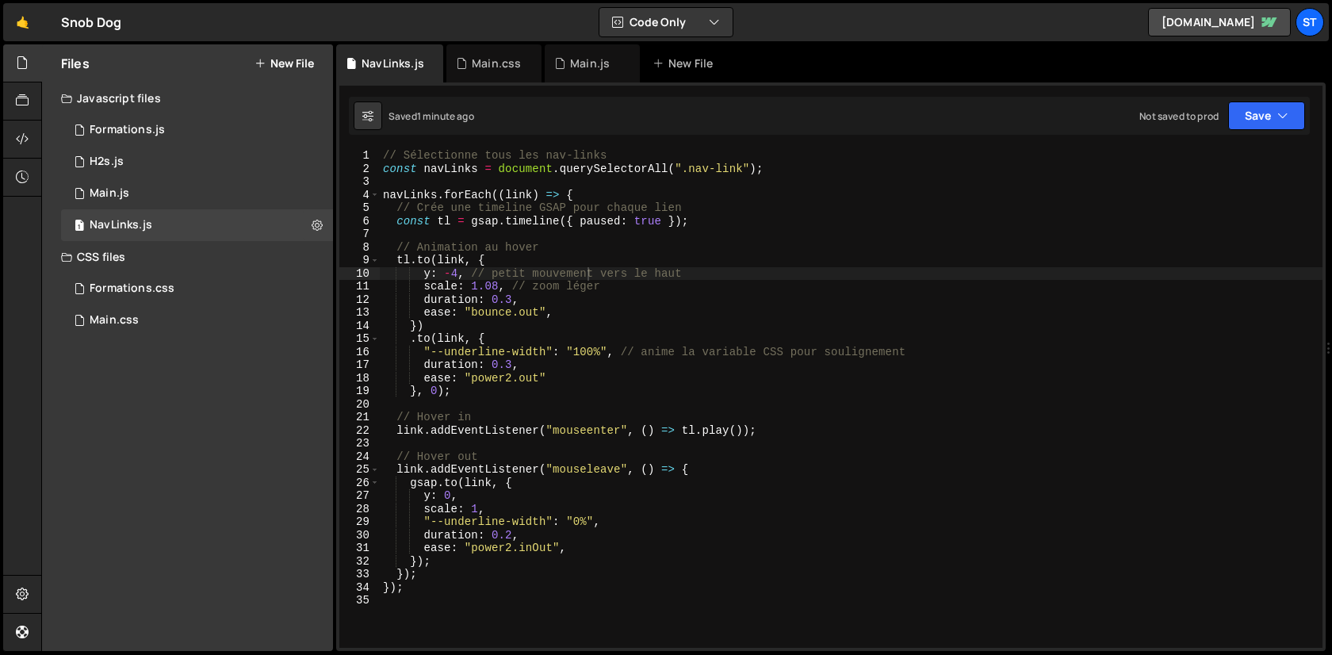
click at [558, 330] on div "// Sélectionne tous les nav-links const navLinks = document . querySelectorAll …" at bounding box center [851, 411] width 943 height 525
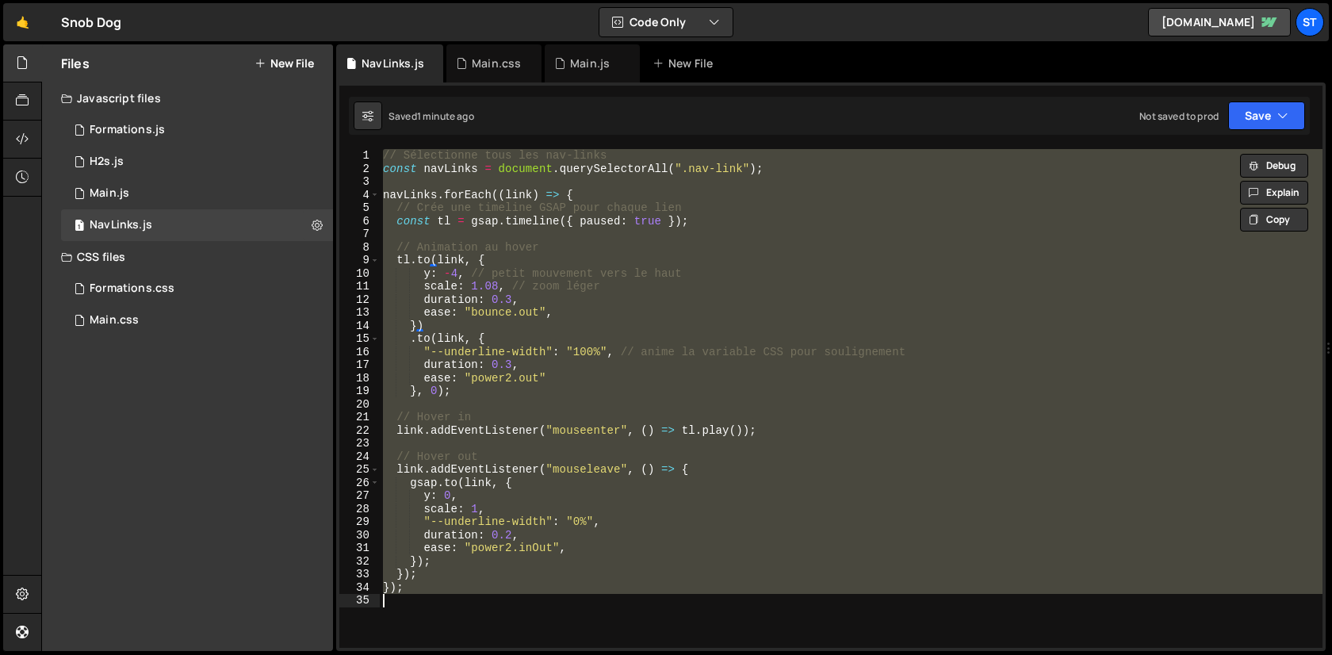
paste textarea "});"
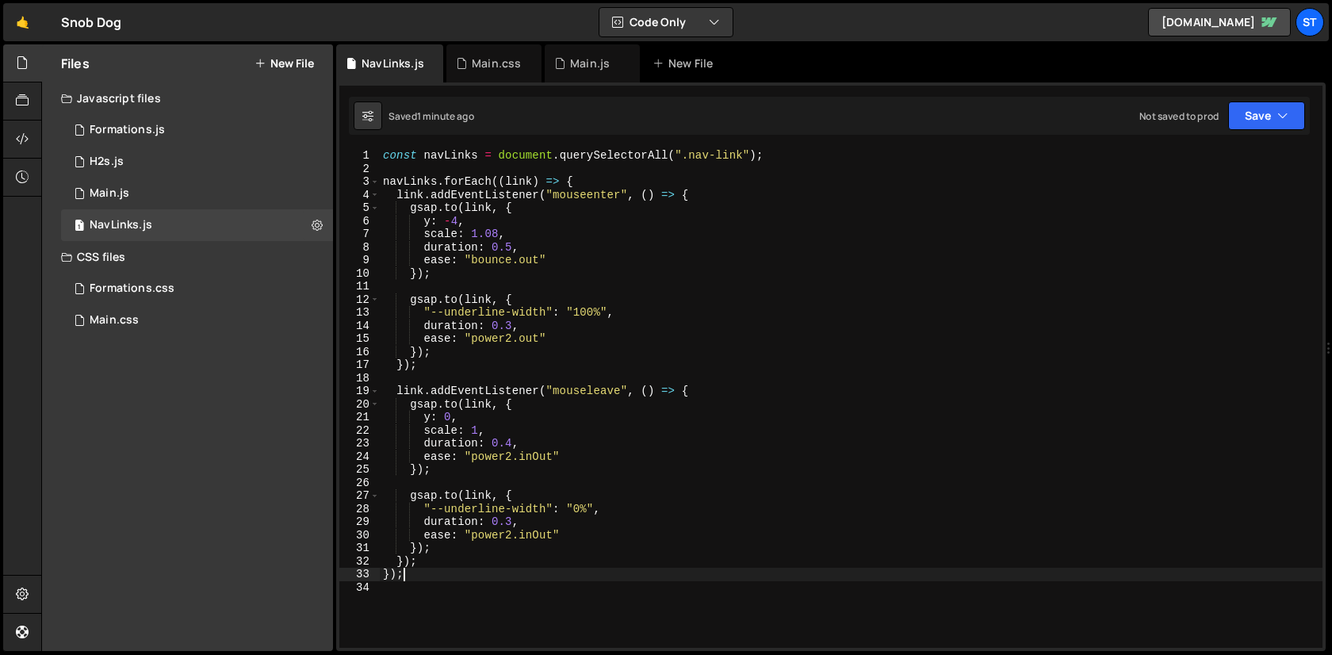
click at [745, 155] on div "const navLinks = document . querySelectorAll ( ".nav-link" ) ; navLinks . forEa…" at bounding box center [851, 411] width 943 height 525
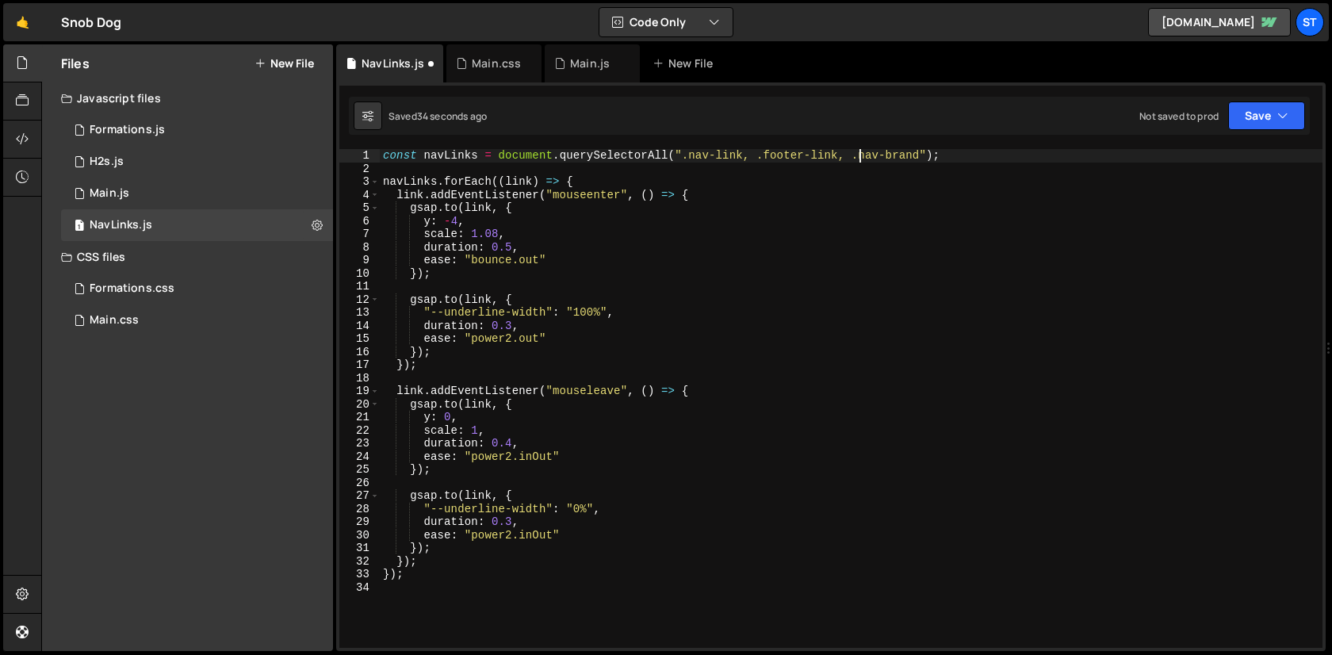
scroll to position [0, 33]
click at [918, 150] on div "const navLinks = document . querySelectorAll ( ".nav-link, .footer-link, .nav-b…" at bounding box center [851, 411] width 943 height 525
type textarea "const navLinks = document.querySelectorAll(".nav-link, .footer-link, .nav-brand…"
